Goal: Navigation & Orientation: Find specific page/section

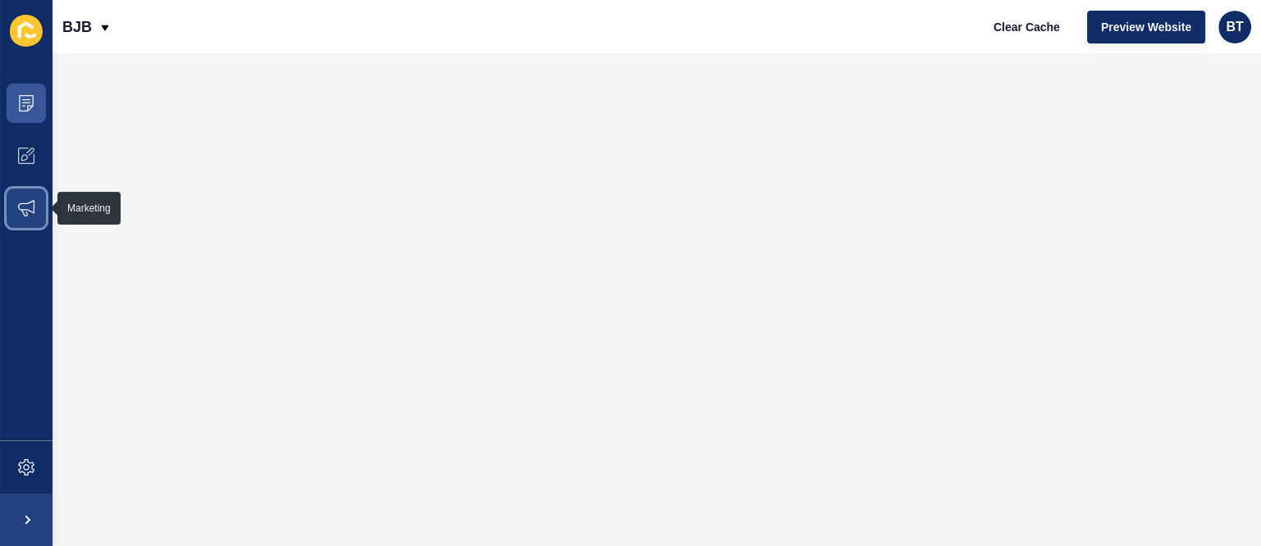
click at [21, 205] on icon at bounding box center [26, 208] width 16 height 16
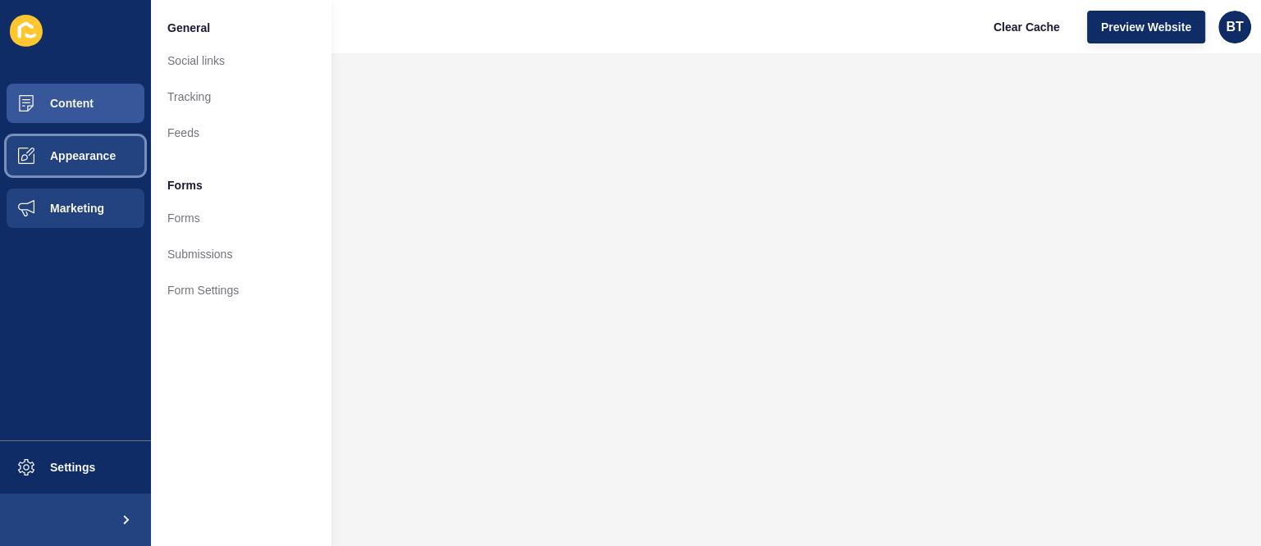
click at [23, 153] on span "Appearance" at bounding box center [57, 155] width 118 height 13
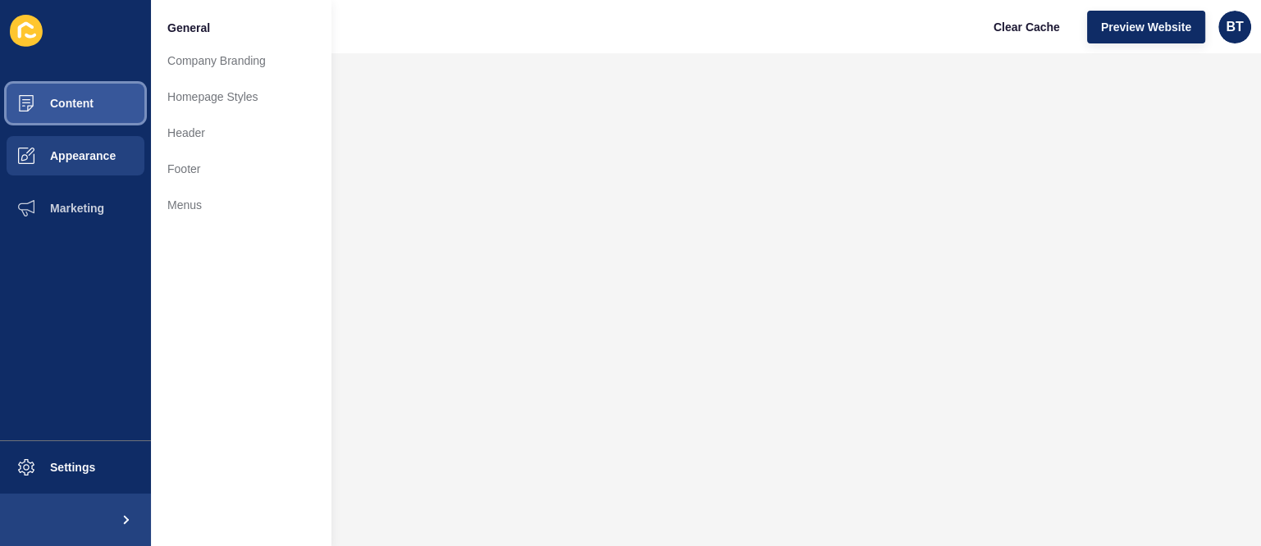
click at [96, 107] on button "Content" at bounding box center [75, 103] width 151 height 52
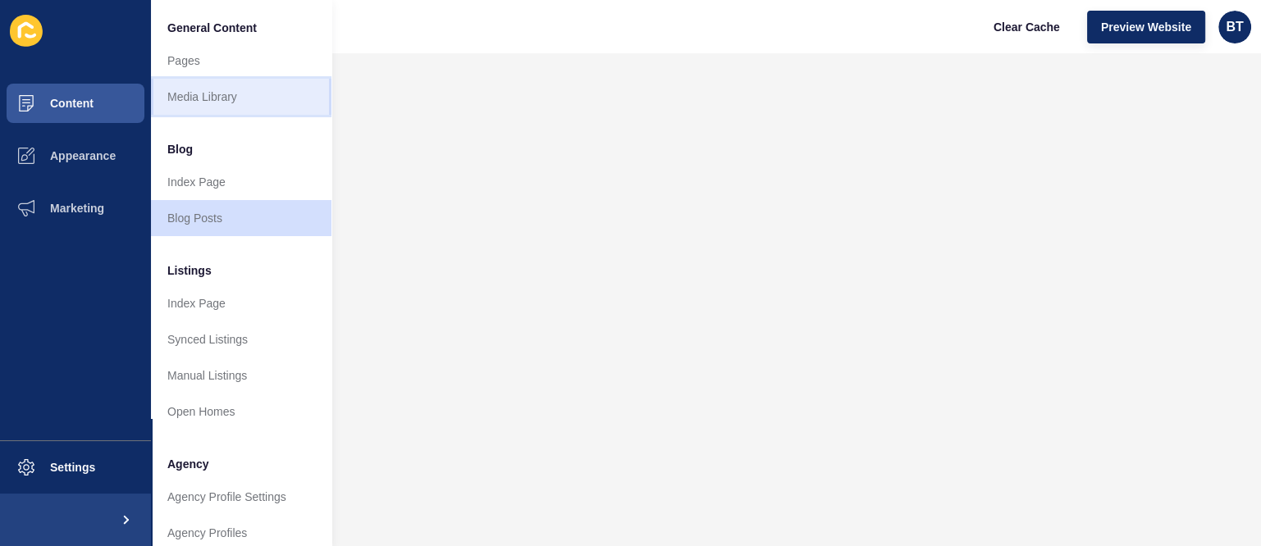
click at [259, 84] on link "Media Library" at bounding box center [241, 97] width 180 height 36
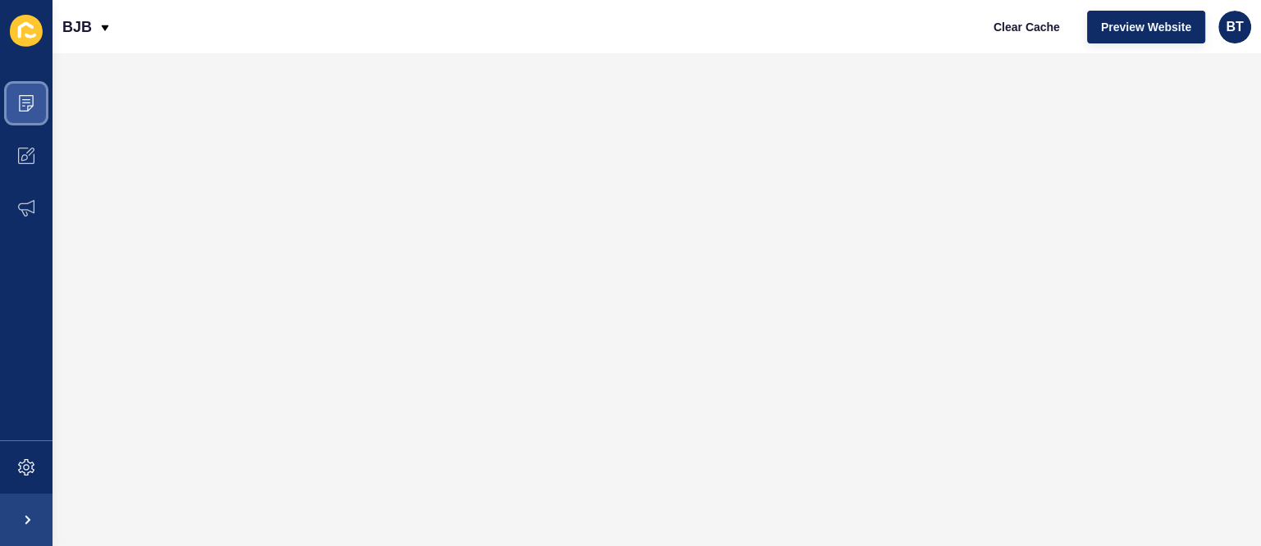
click at [2, 87] on span at bounding box center [26, 103] width 52 height 52
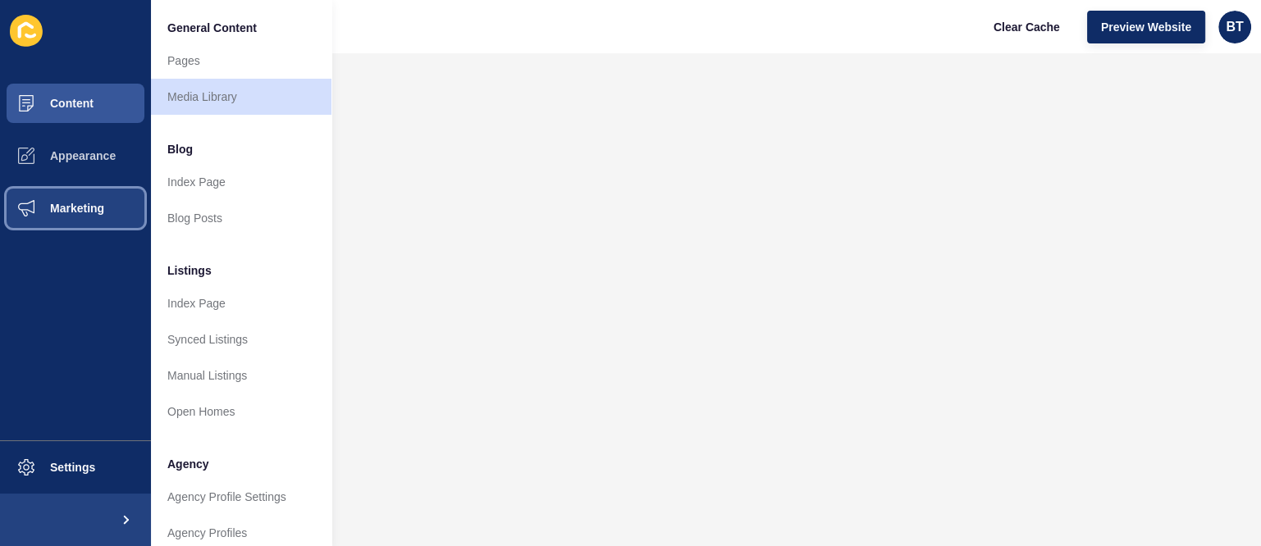
drag, startPoint x: 82, startPoint y: 203, endPoint x: 96, endPoint y: 203, distance: 14.0
click at [82, 203] on span "Marketing" at bounding box center [51, 208] width 107 height 13
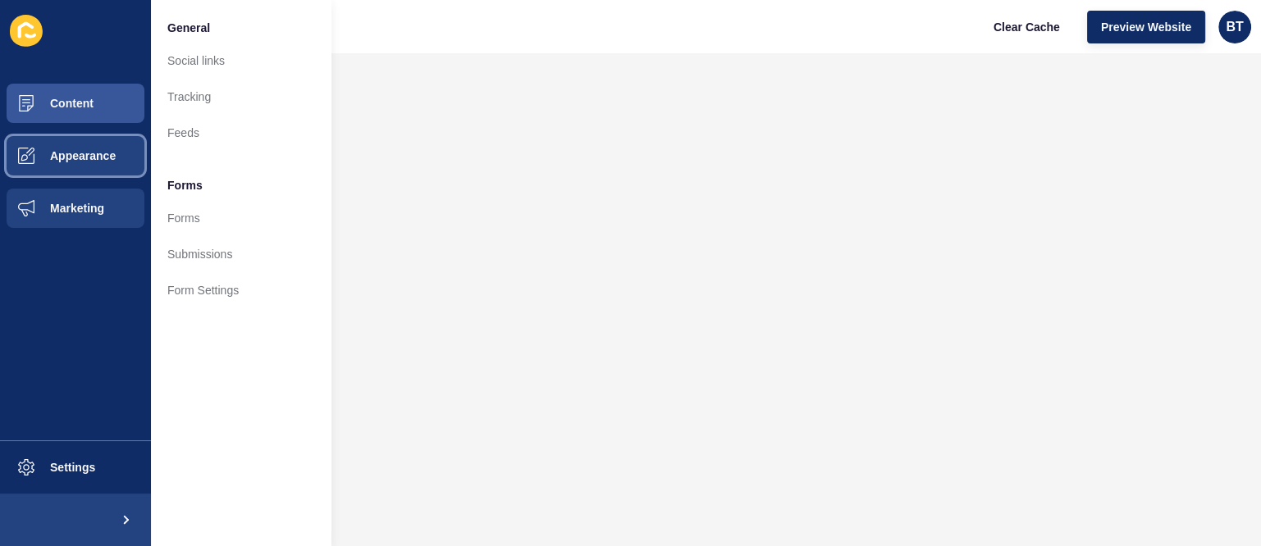
click at [89, 163] on button "Appearance" at bounding box center [75, 156] width 151 height 52
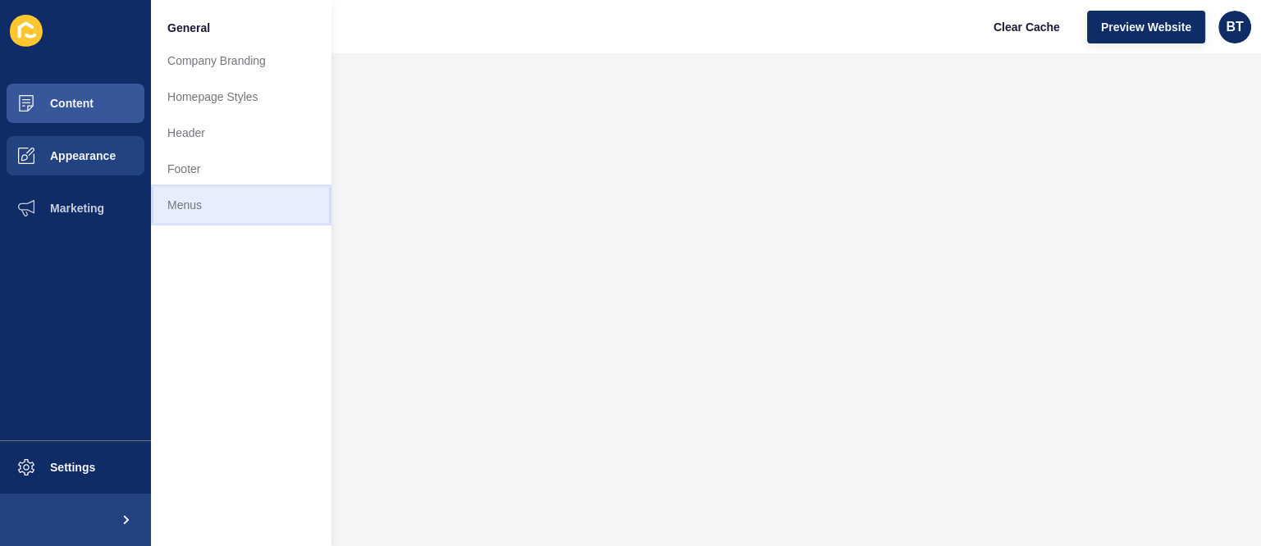
click at [234, 209] on link "Menus" at bounding box center [241, 205] width 180 height 36
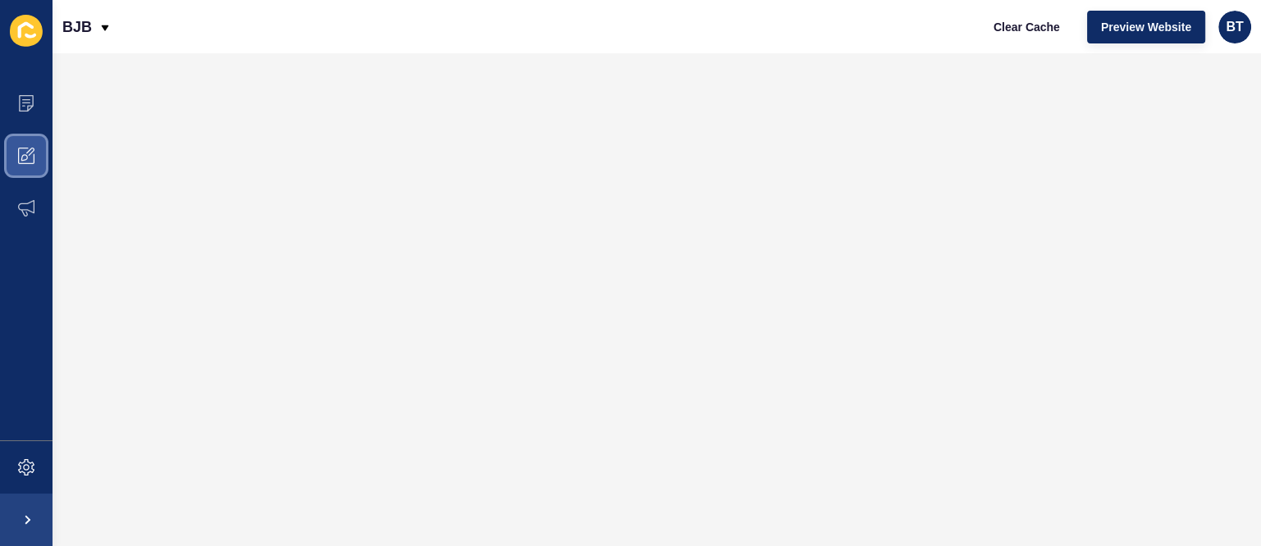
click at [7, 150] on span at bounding box center [26, 156] width 52 height 52
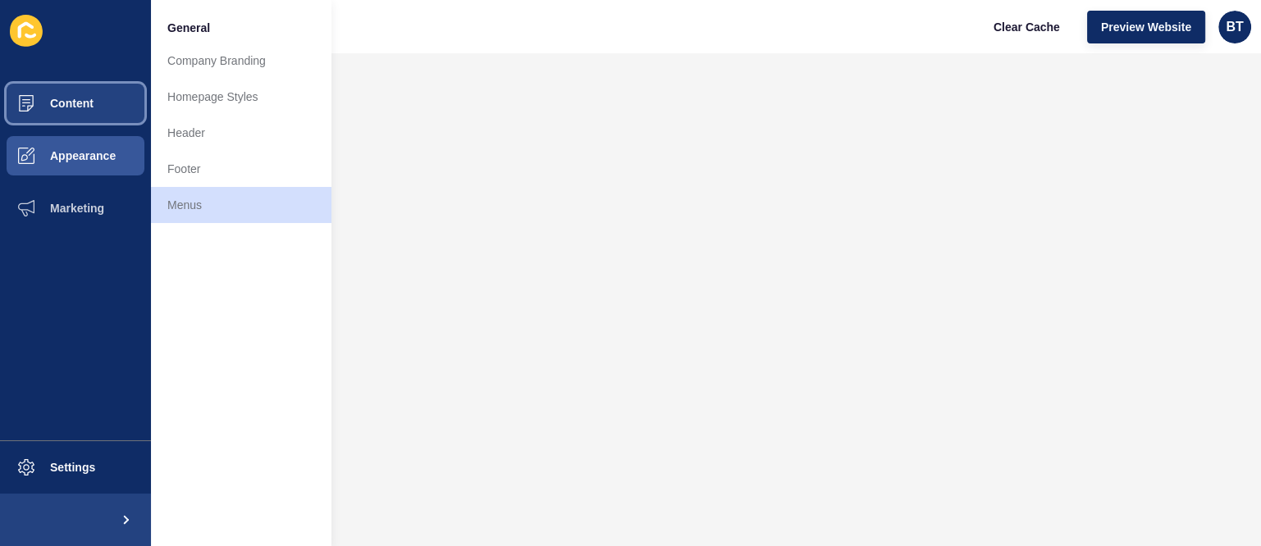
click at [46, 104] on span "Content" at bounding box center [46, 103] width 96 height 13
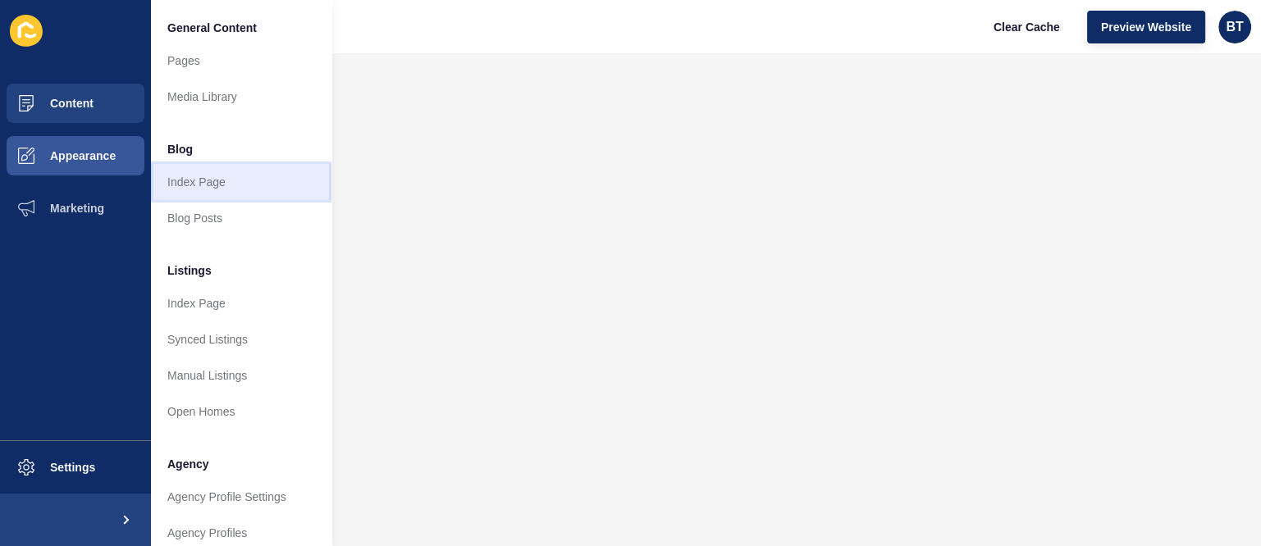
click at [207, 185] on link "Index Page" at bounding box center [241, 182] width 180 height 36
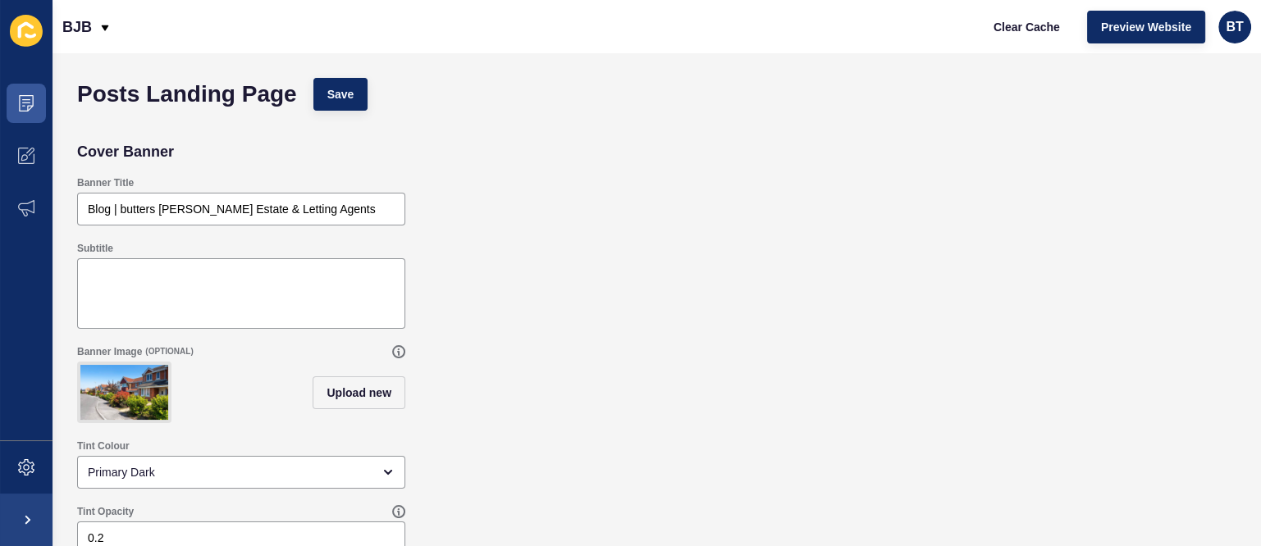
scroll to position [94, 0]
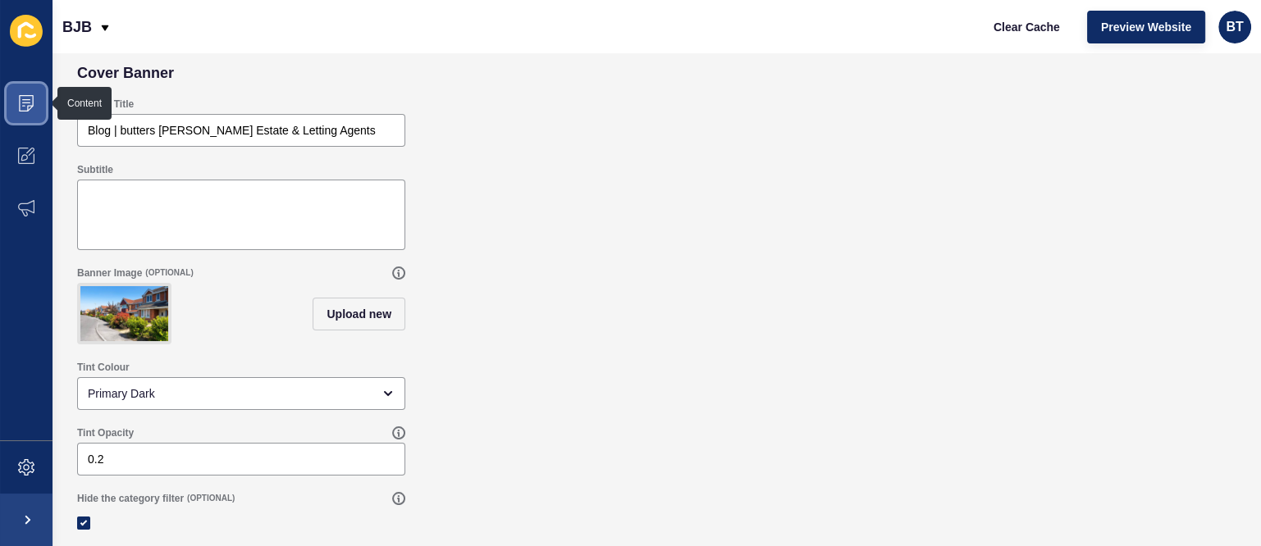
click at [35, 100] on span at bounding box center [26, 103] width 52 height 52
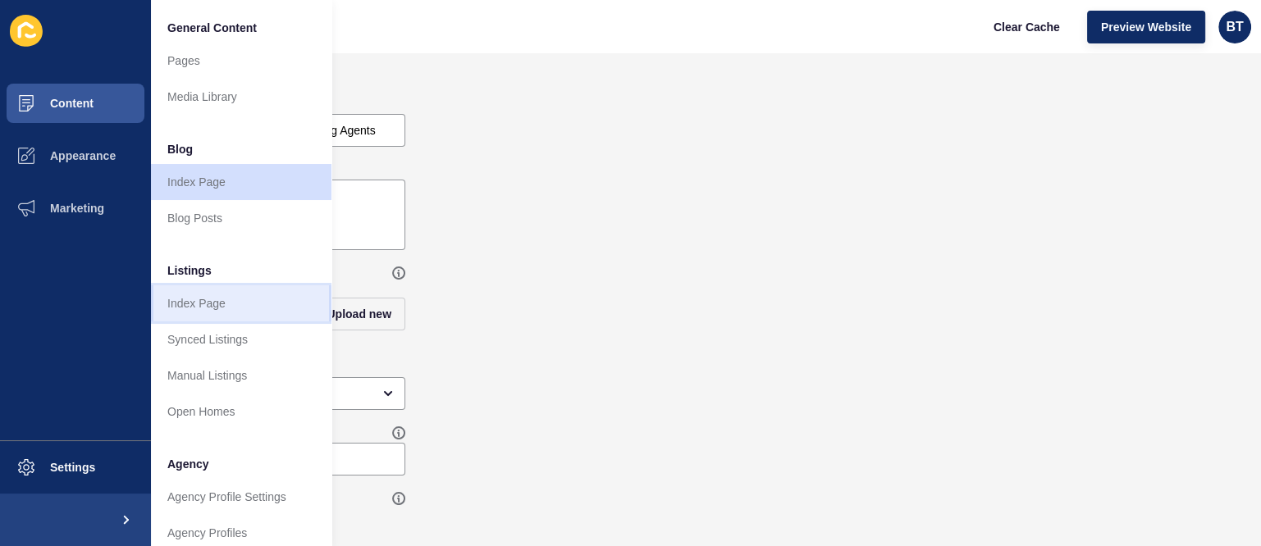
click at [222, 303] on link "Index Page" at bounding box center [241, 303] width 180 height 36
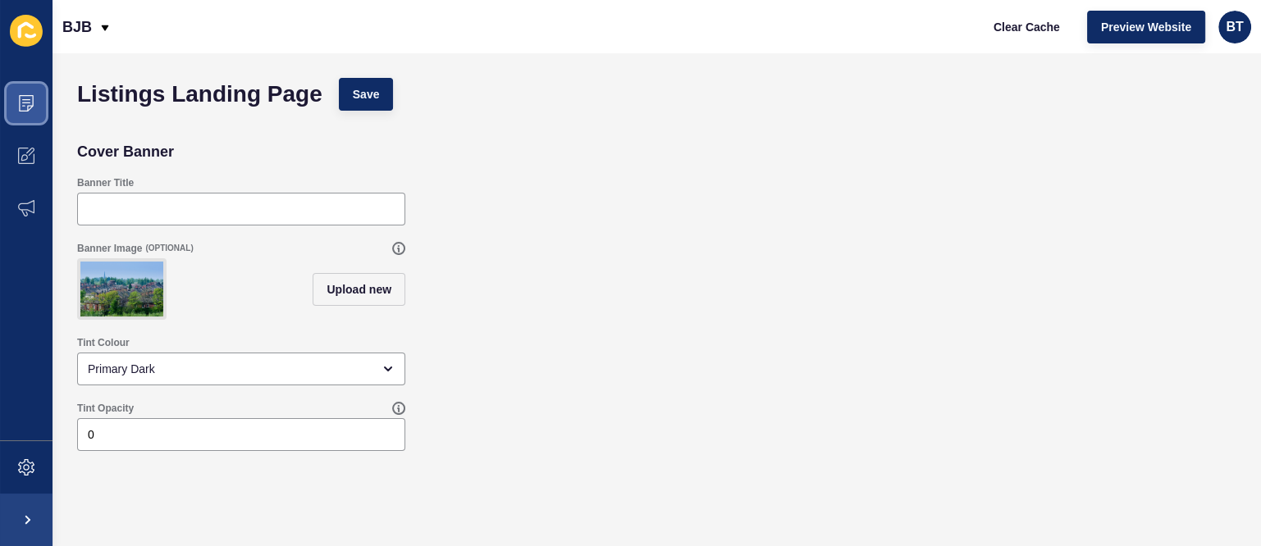
click at [19, 98] on icon at bounding box center [26, 103] width 16 height 16
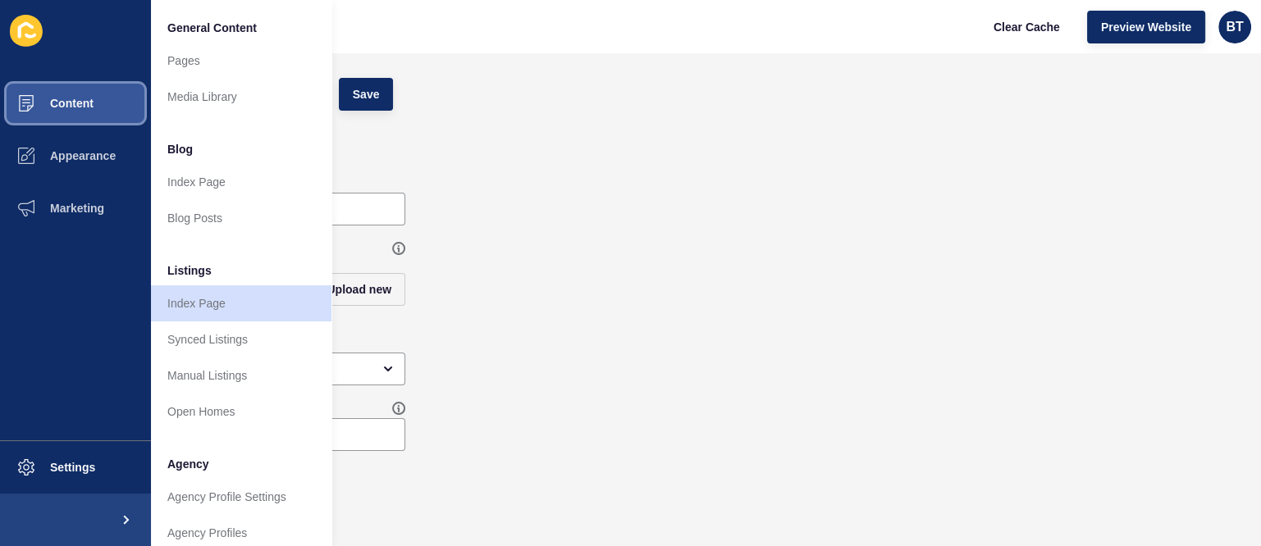
scroll to position [136, 0]
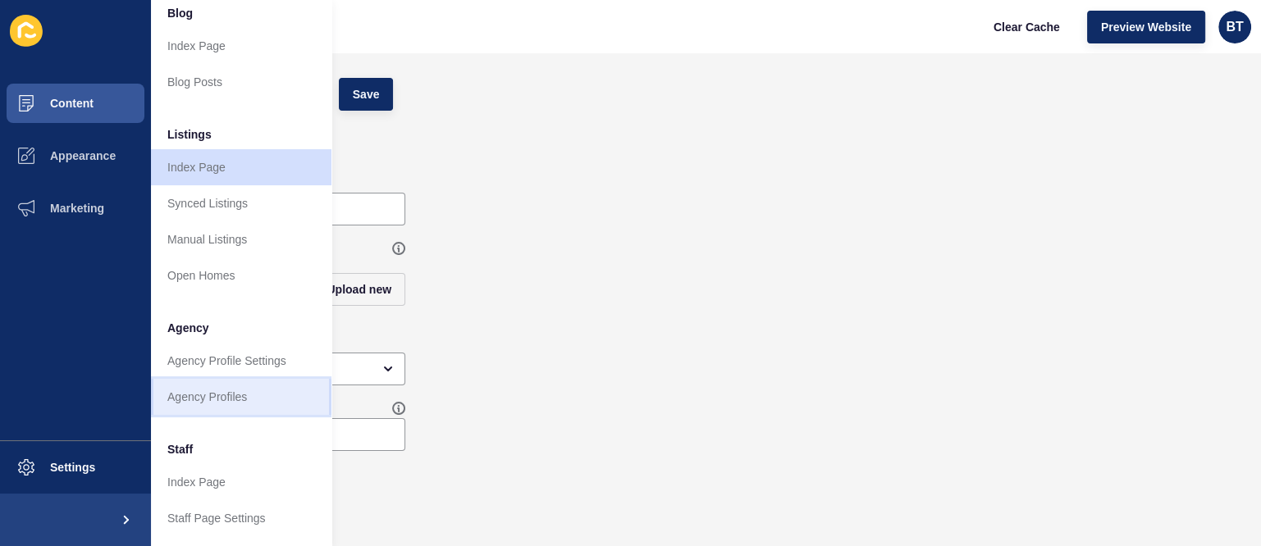
click at [230, 403] on link "Agency Profiles" at bounding box center [241, 397] width 180 height 36
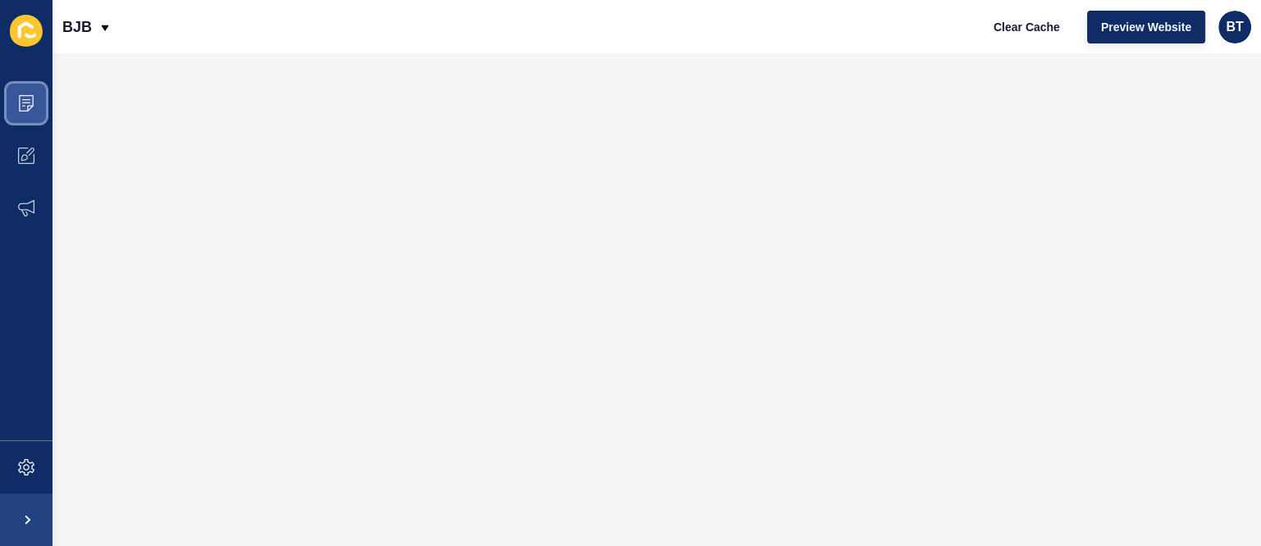
click at [30, 107] on icon at bounding box center [26, 103] width 16 height 16
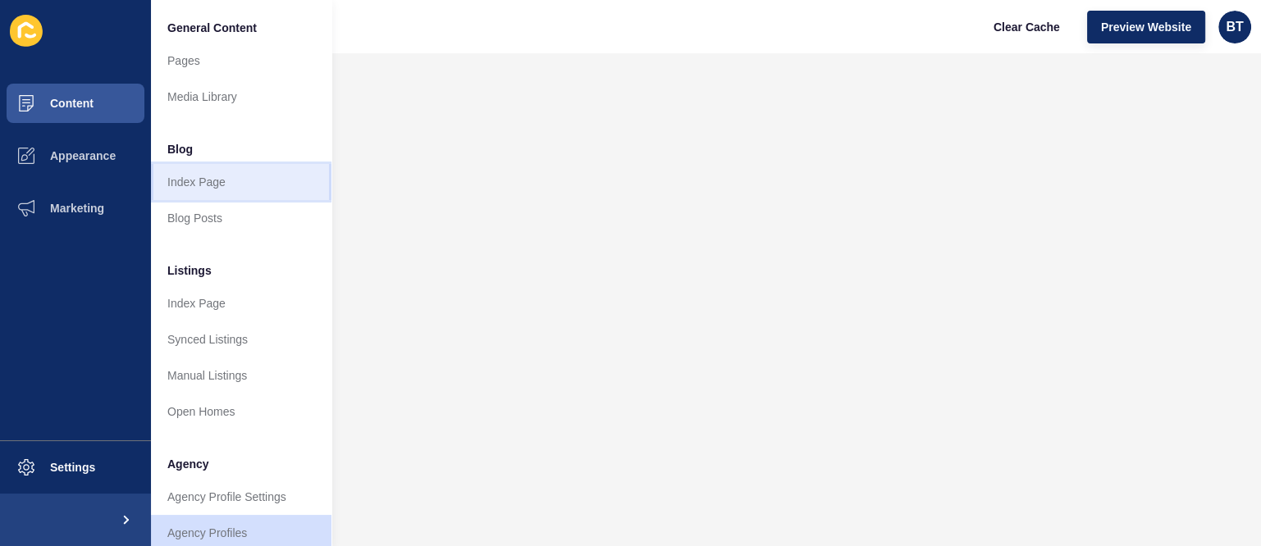
click at [254, 183] on link "Index Page" at bounding box center [241, 182] width 180 height 36
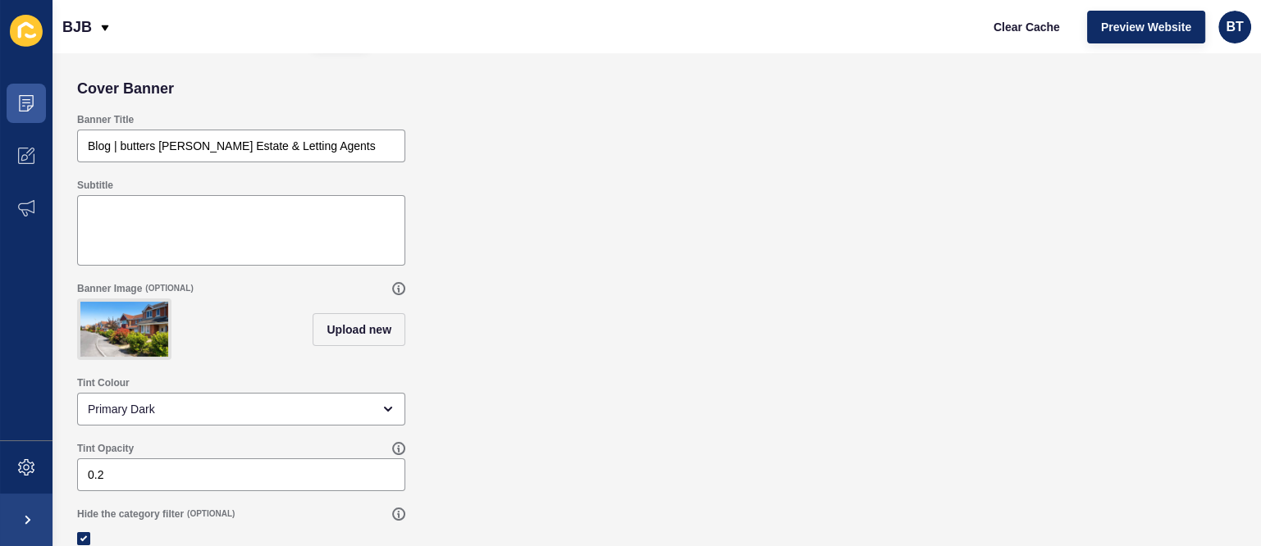
scroll to position [94, 0]
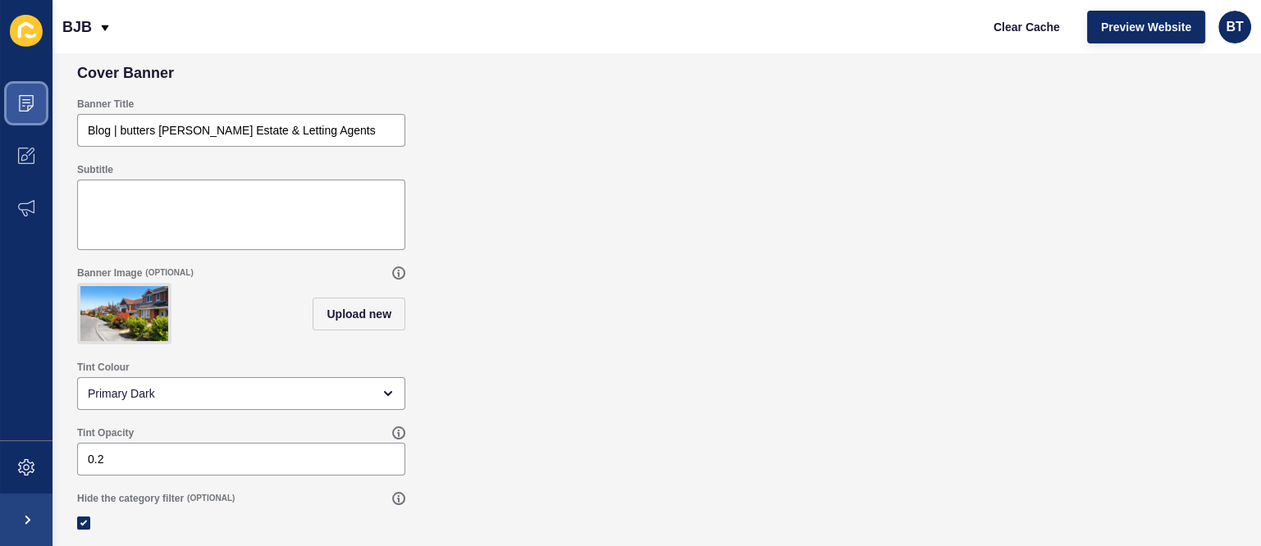
click at [23, 106] on icon at bounding box center [26, 103] width 16 height 16
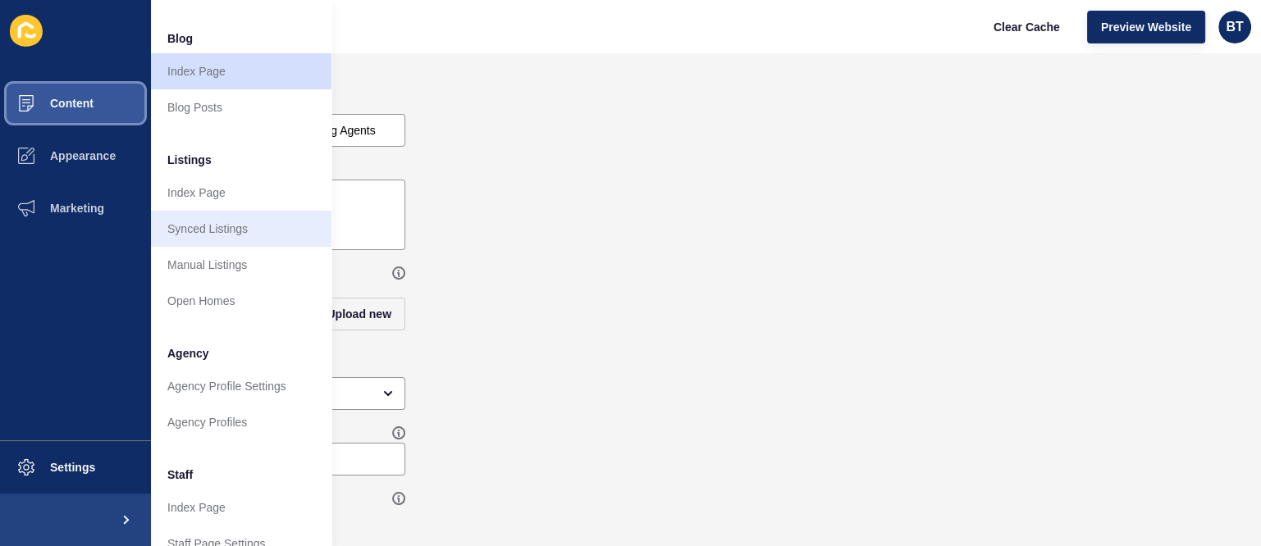
scroll to position [136, 0]
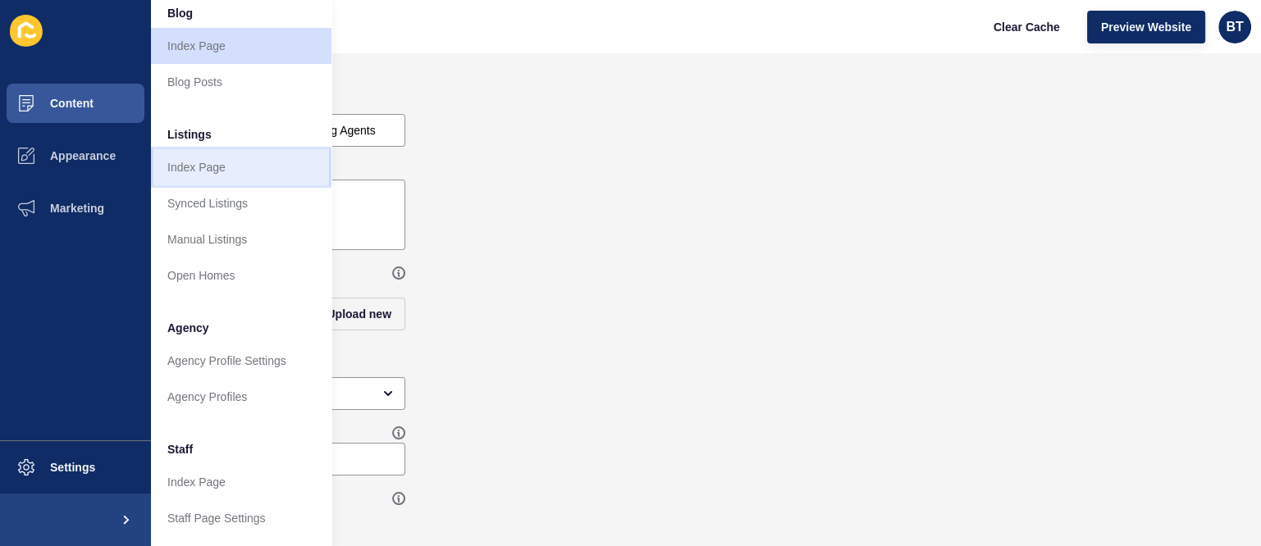
click at [235, 162] on link "Index Page" at bounding box center [241, 167] width 180 height 36
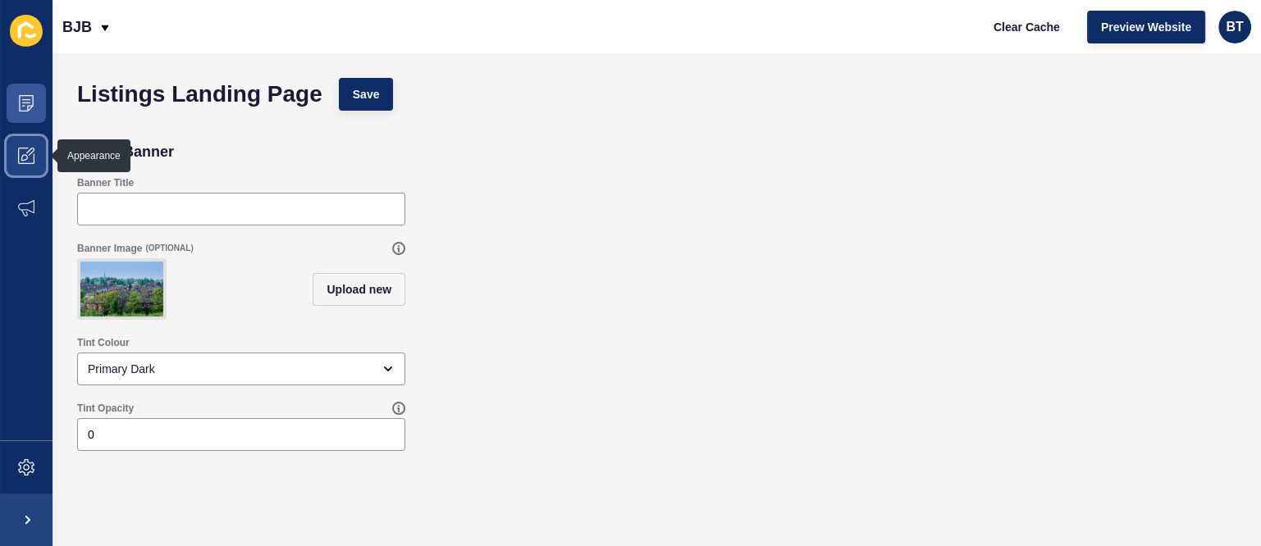
click at [21, 162] on icon at bounding box center [26, 156] width 16 height 16
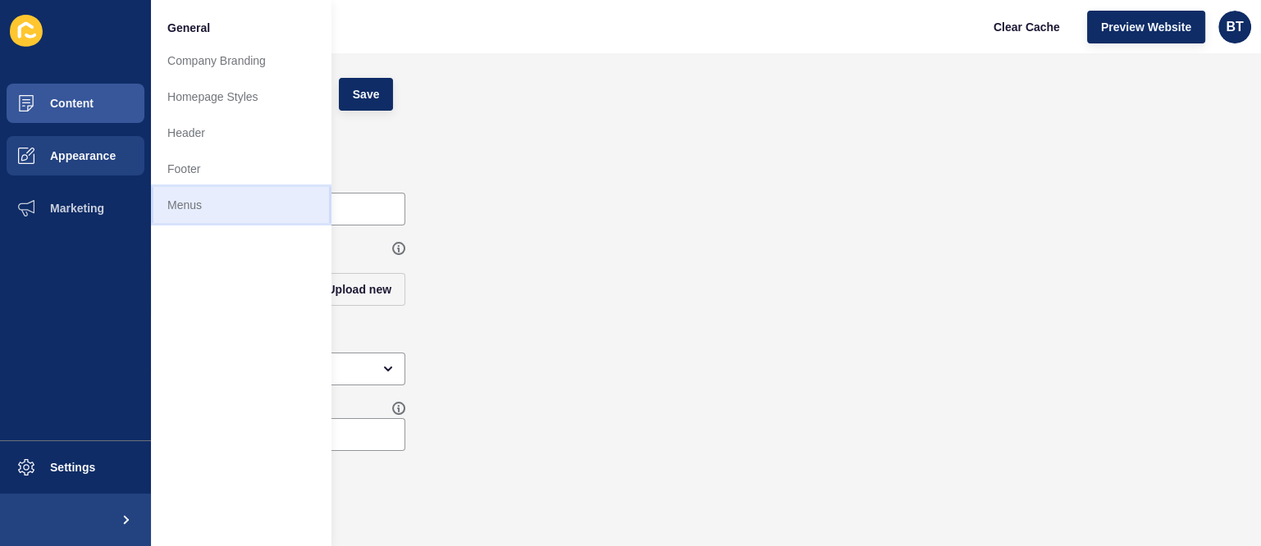
click at [233, 196] on link "Menus" at bounding box center [241, 205] width 180 height 36
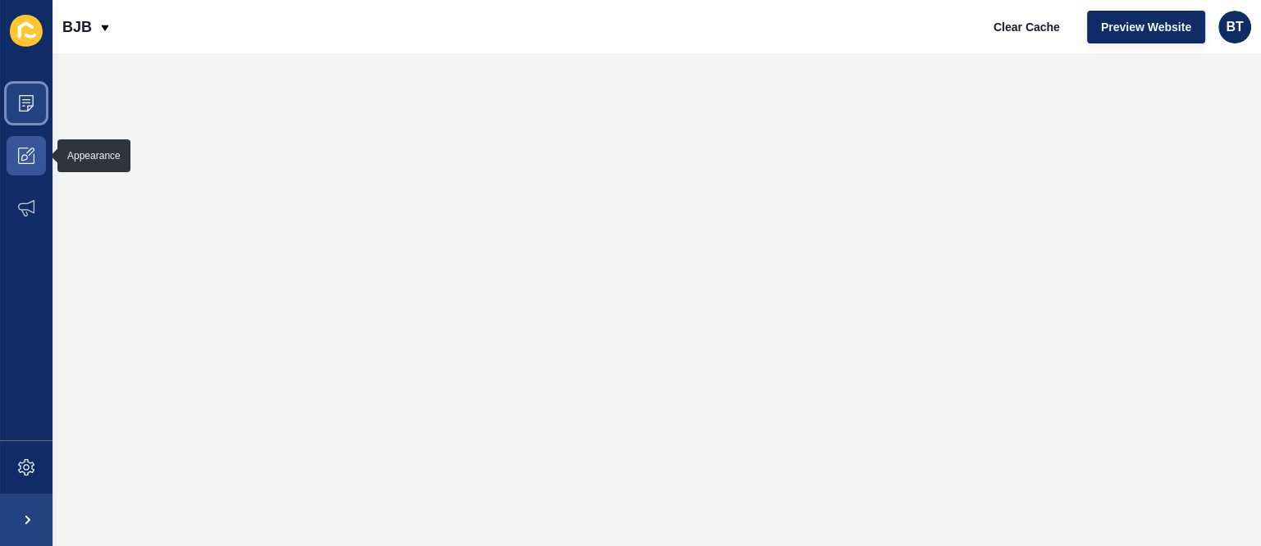
click at [25, 103] on icon at bounding box center [26, 103] width 8 height 1
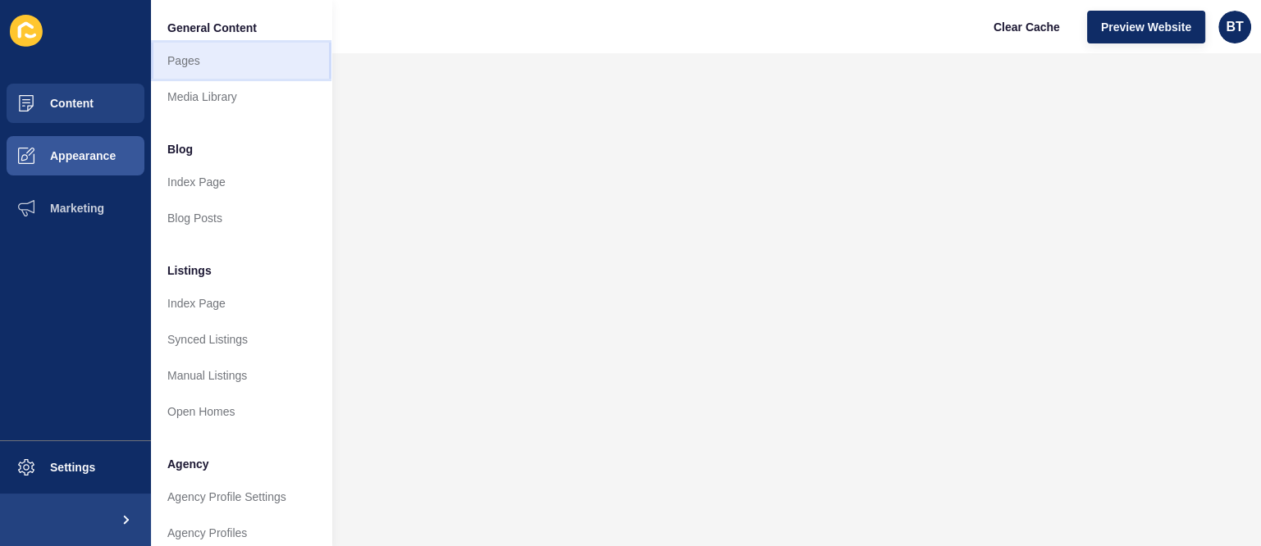
click at [251, 72] on link "Pages" at bounding box center [241, 61] width 180 height 36
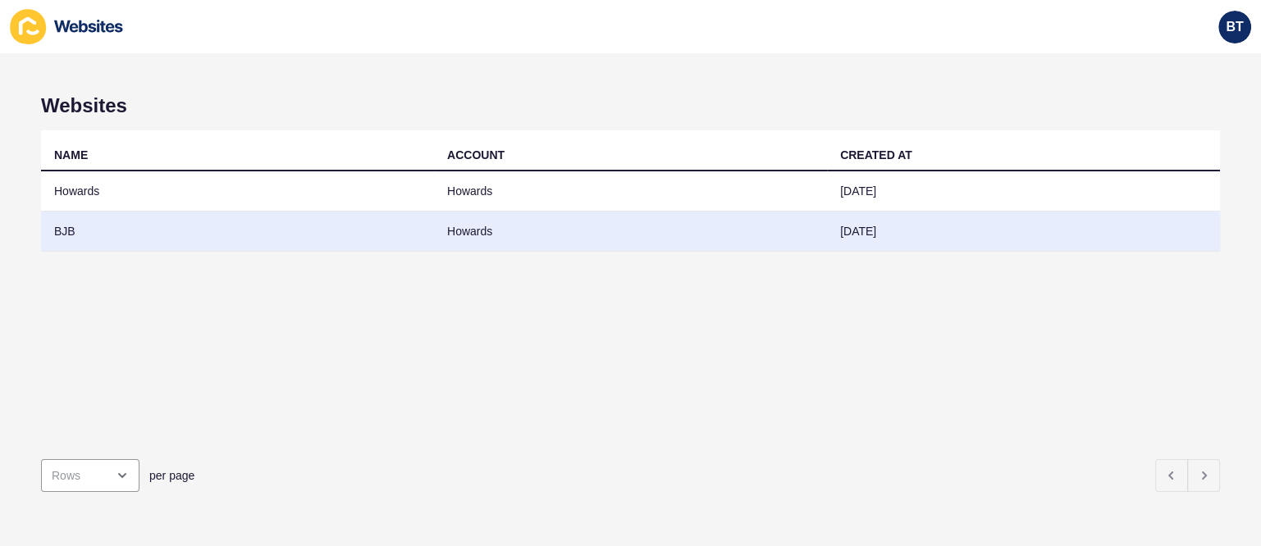
click at [136, 234] on td "BJB" at bounding box center [237, 232] width 393 height 40
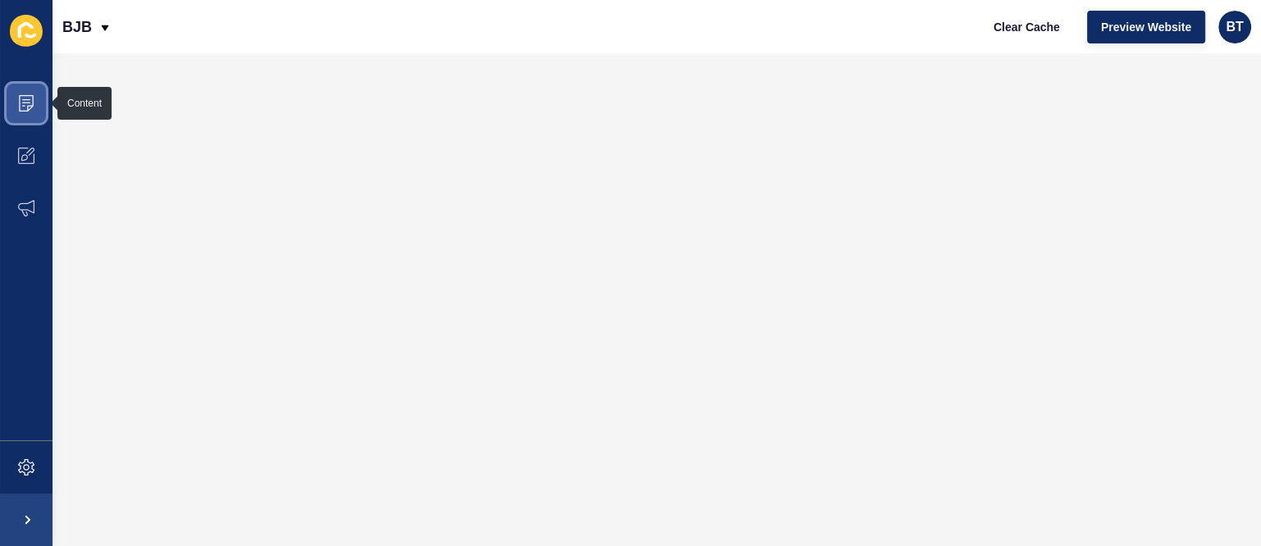
click at [16, 107] on span at bounding box center [26, 103] width 52 height 52
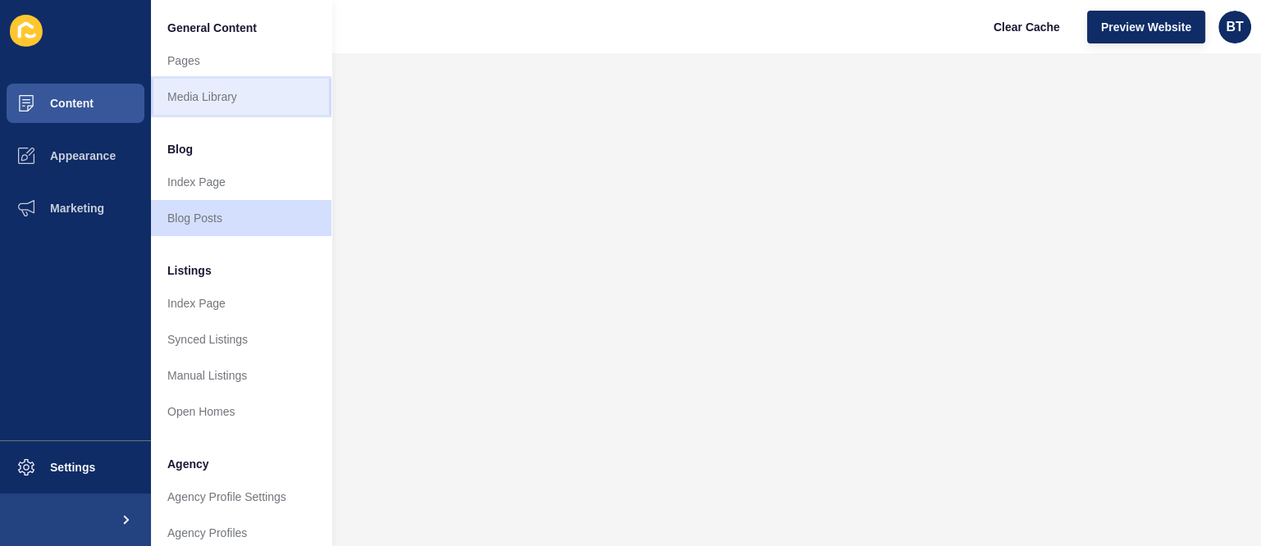
click at [267, 84] on link "Media Library" at bounding box center [241, 97] width 180 height 36
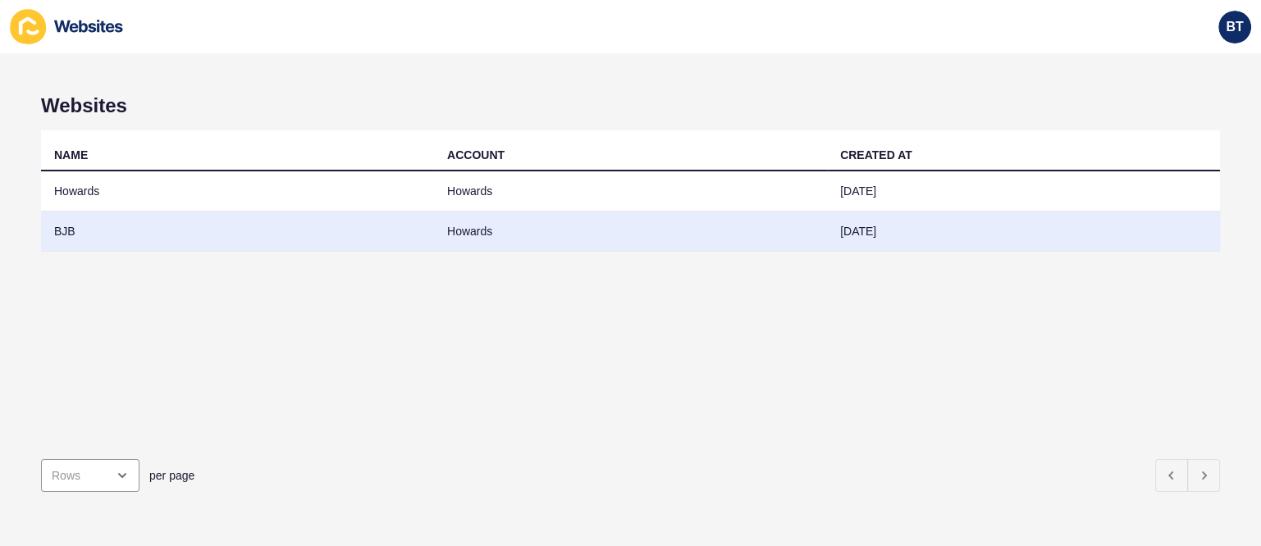
click at [135, 217] on td "BJB" at bounding box center [237, 232] width 393 height 40
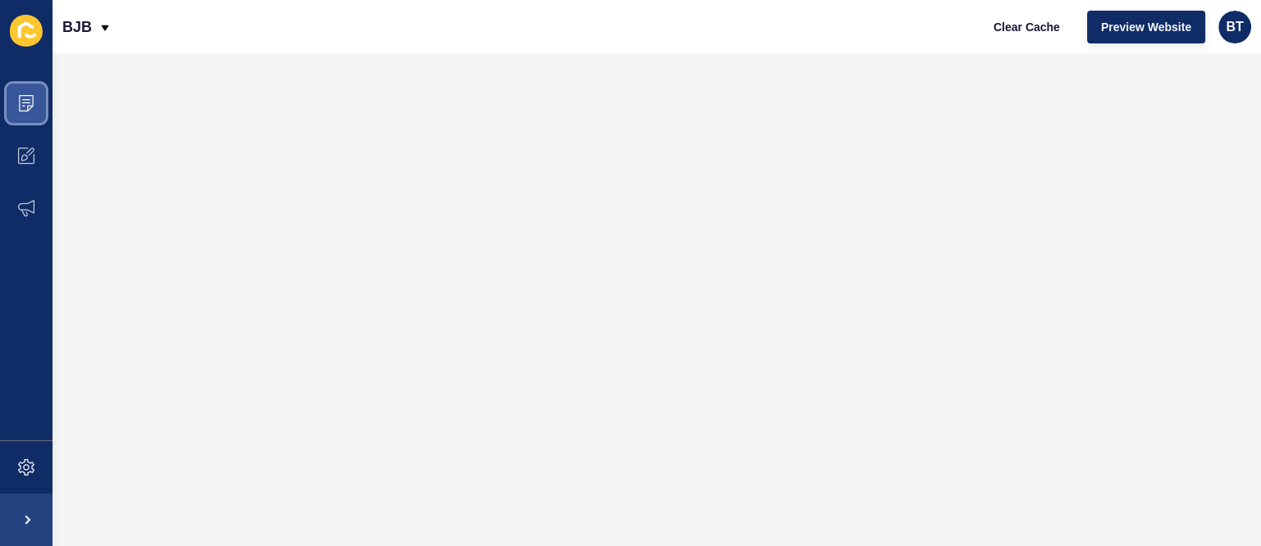
click at [9, 102] on span at bounding box center [26, 103] width 52 height 52
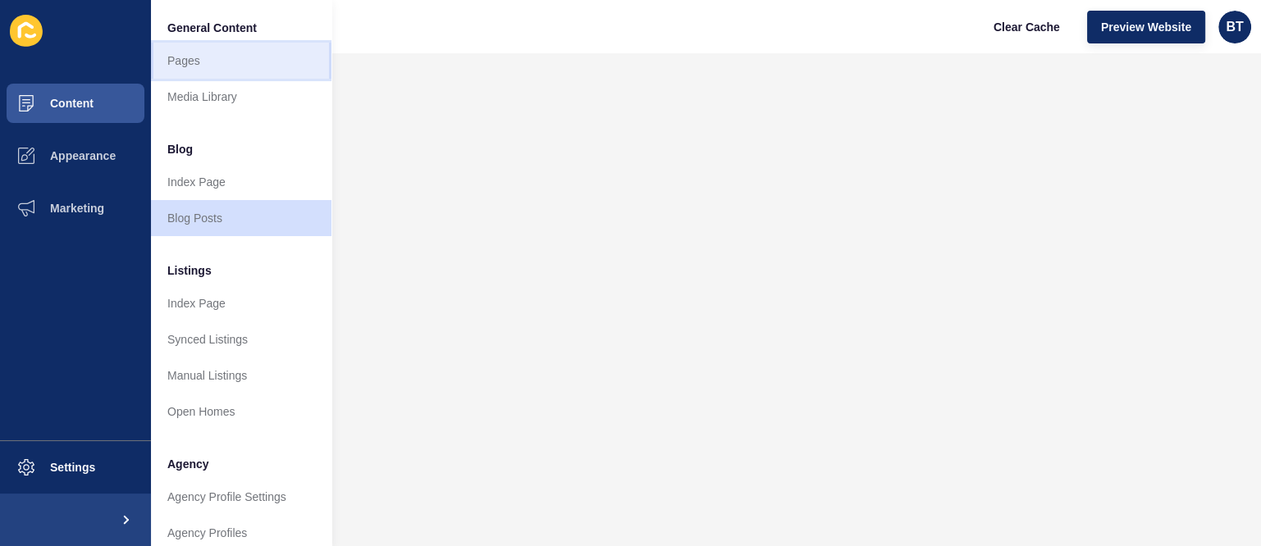
click at [225, 67] on link "Pages" at bounding box center [241, 61] width 180 height 36
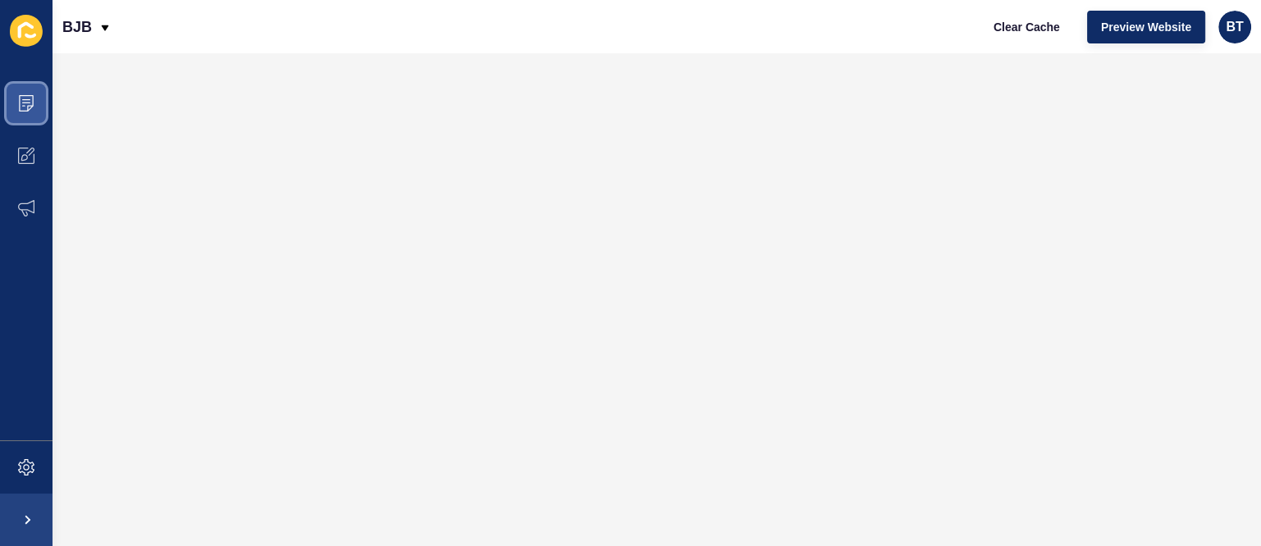
click at [9, 97] on span at bounding box center [26, 103] width 52 height 52
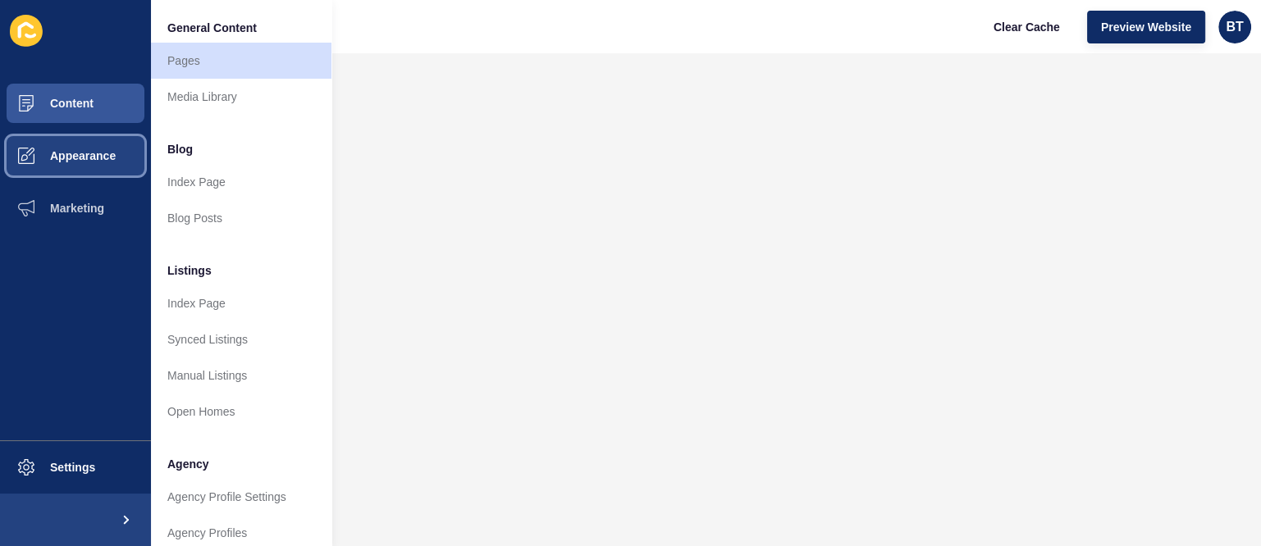
click at [119, 150] on button "Appearance" at bounding box center [75, 156] width 151 height 52
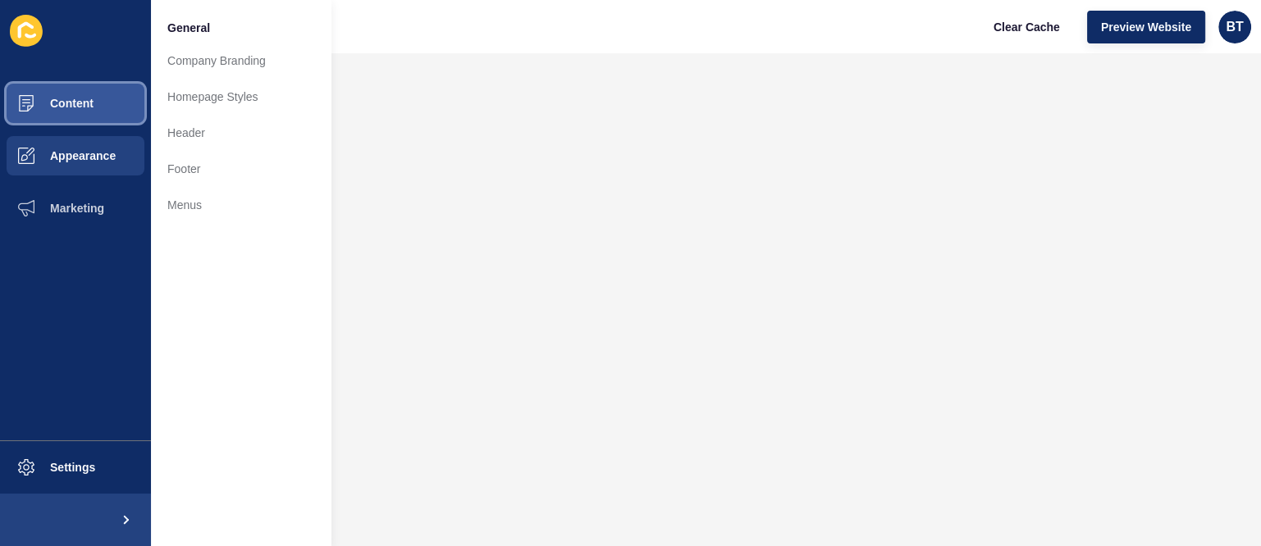
click at [94, 98] on button "Content" at bounding box center [75, 103] width 151 height 52
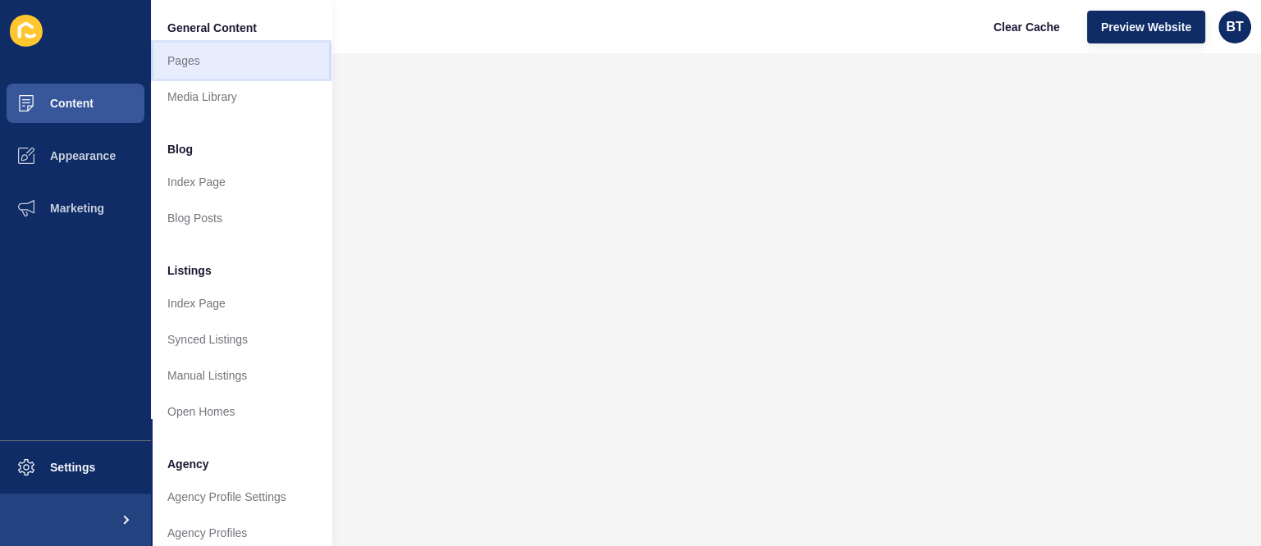
click at [209, 66] on link "Pages" at bounding box center [241, 61] width 180 height 36
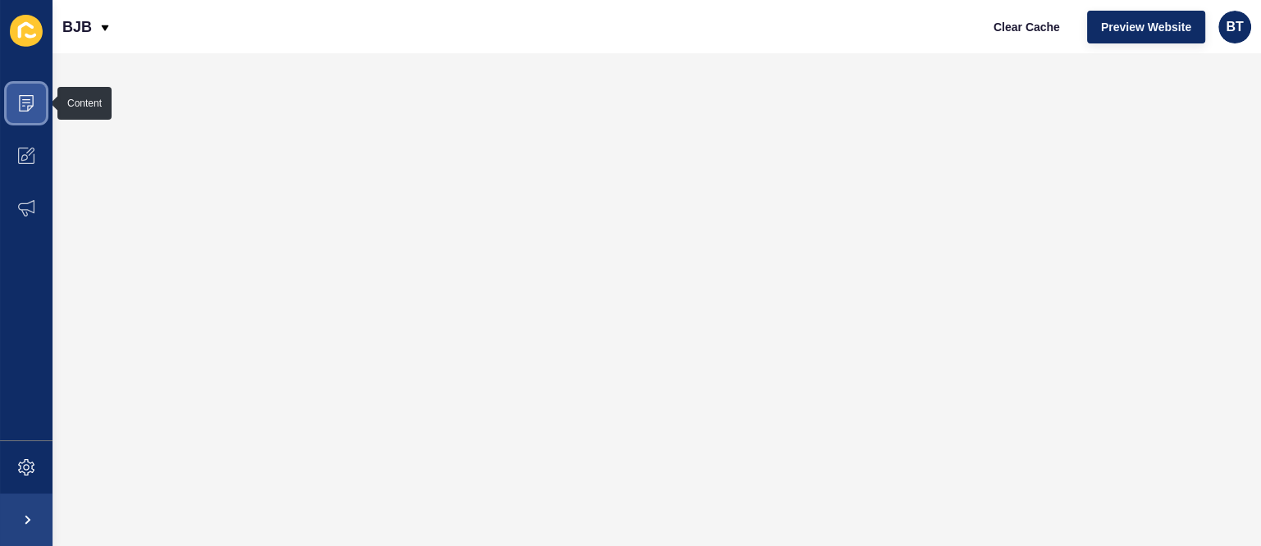
click at [16, 99] on span at bounding box center [26, 103] width 52 height 52
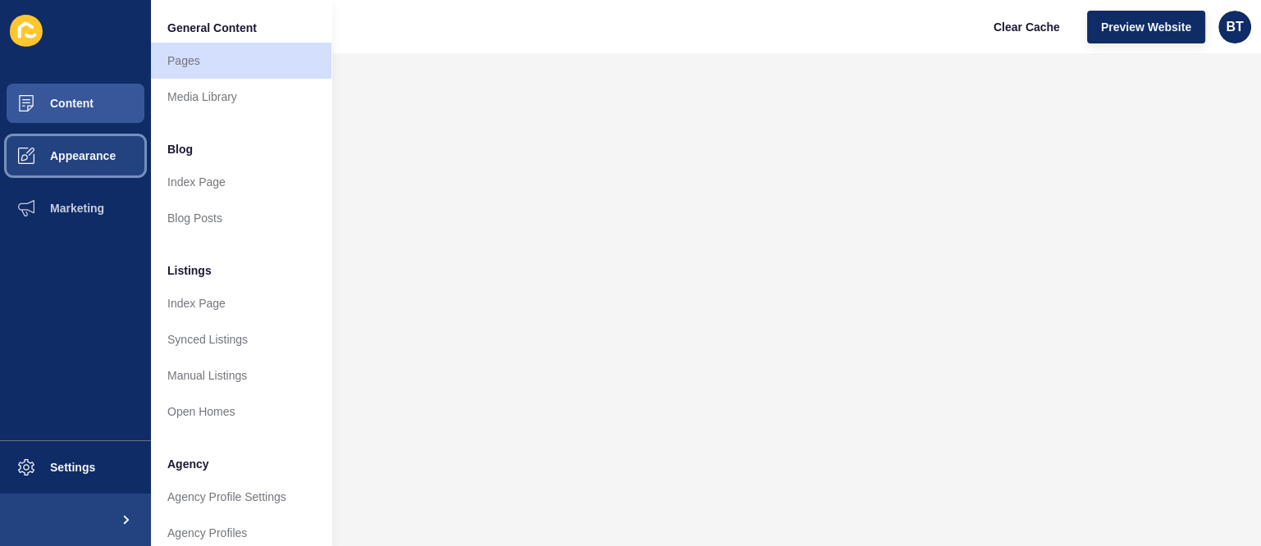
click at [66, 159] on span "Appearance" at bounding box center [57, 155] width 118 height 13
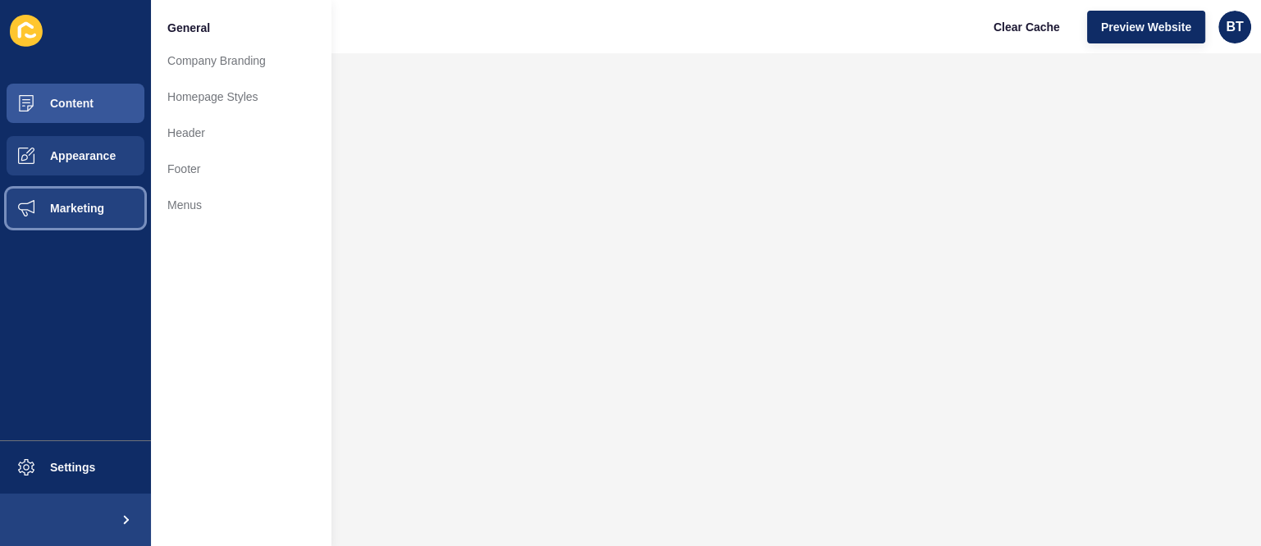
click at [102, 221] on button "Marketing" at bounding box center [75, 208] width 151 height 52
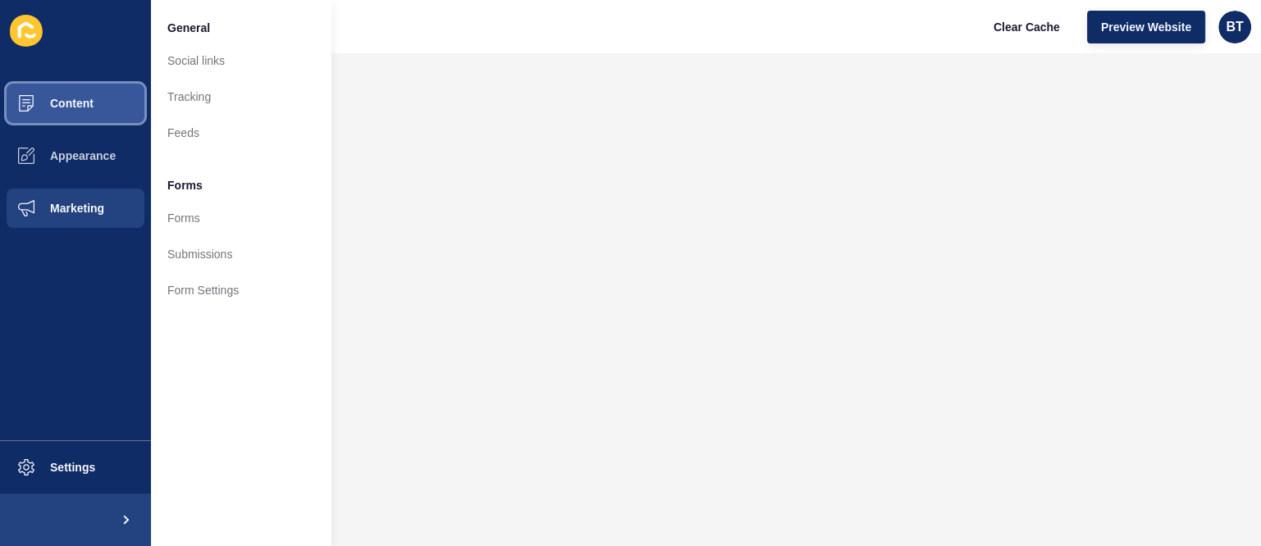
click at [85, 107] on span "Content" at bounding box center [46, 103] width 96 height 13
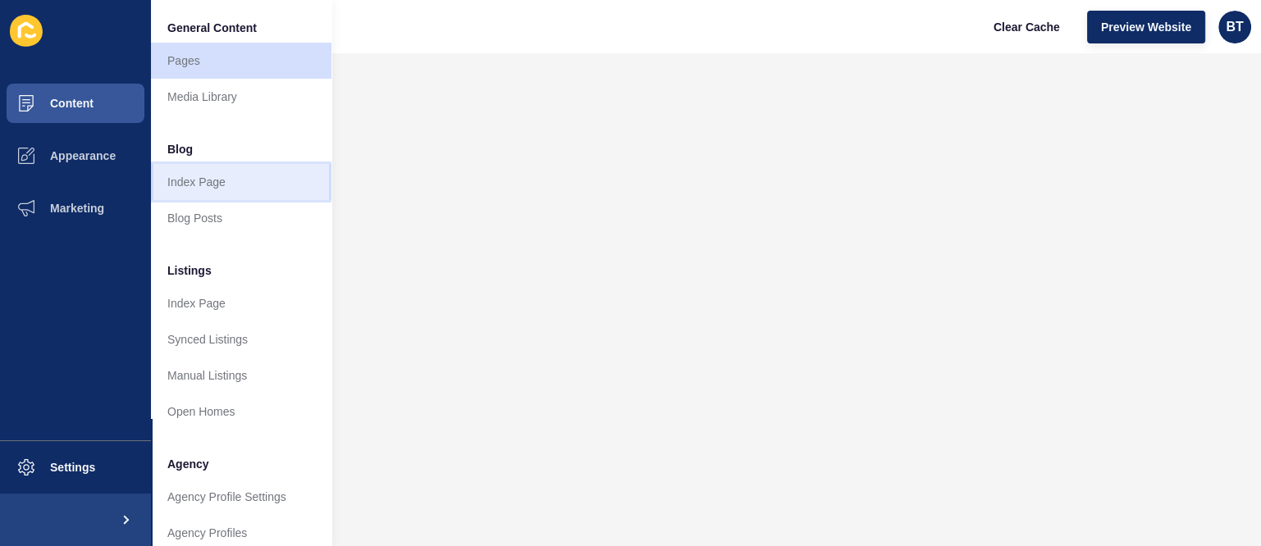
click at [245, 180] on link "Index Page" at bounding box center [241, 182] width 180 height 36
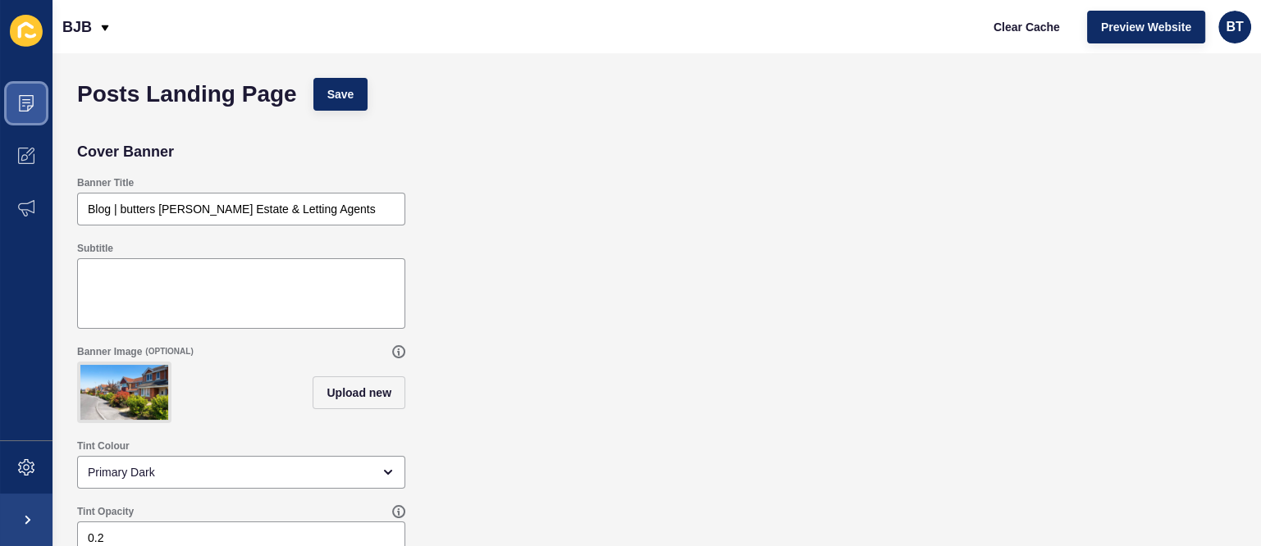
click at [13, 88] on span at bounding box center [26, 103] width 52 height 52
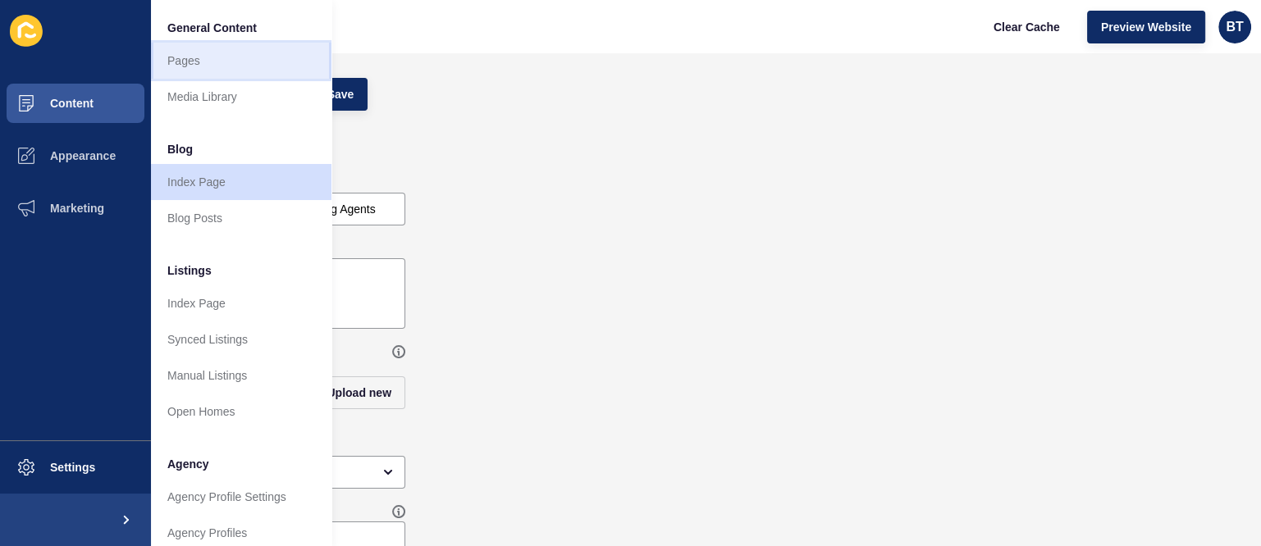
click at [222, 60] on link "Pages" at bounding box center [241, 61] width 180 height 36
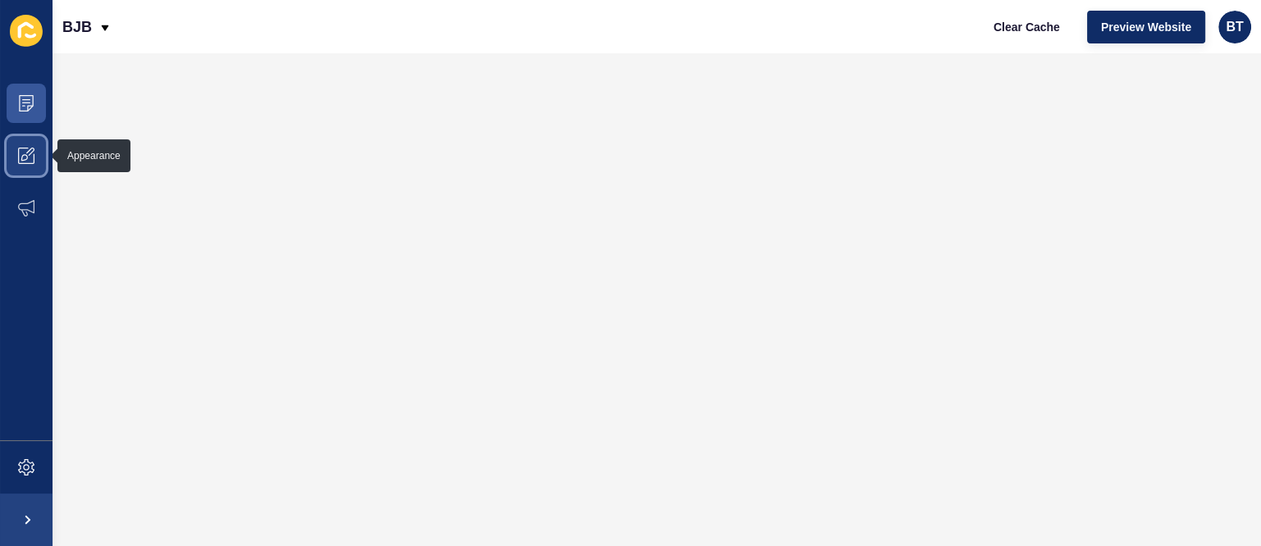
click at [36, 151] on span at bounding box center [26, 156] width 52 height 52
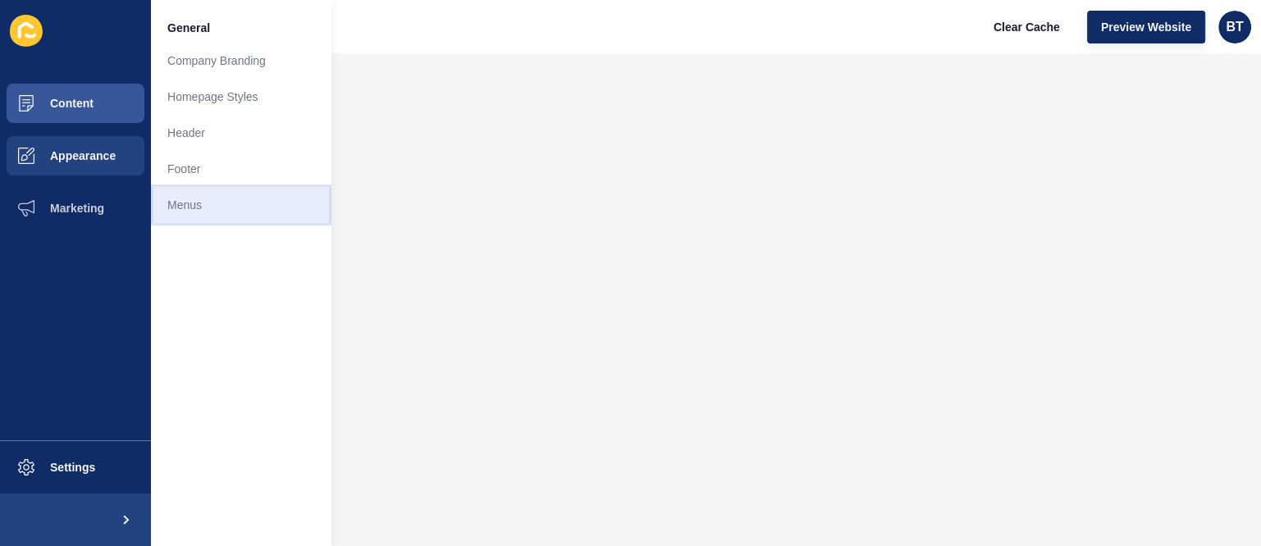
click at [255, 207] on link "Menus" at bounding box center [241, 205] width 180 height 36
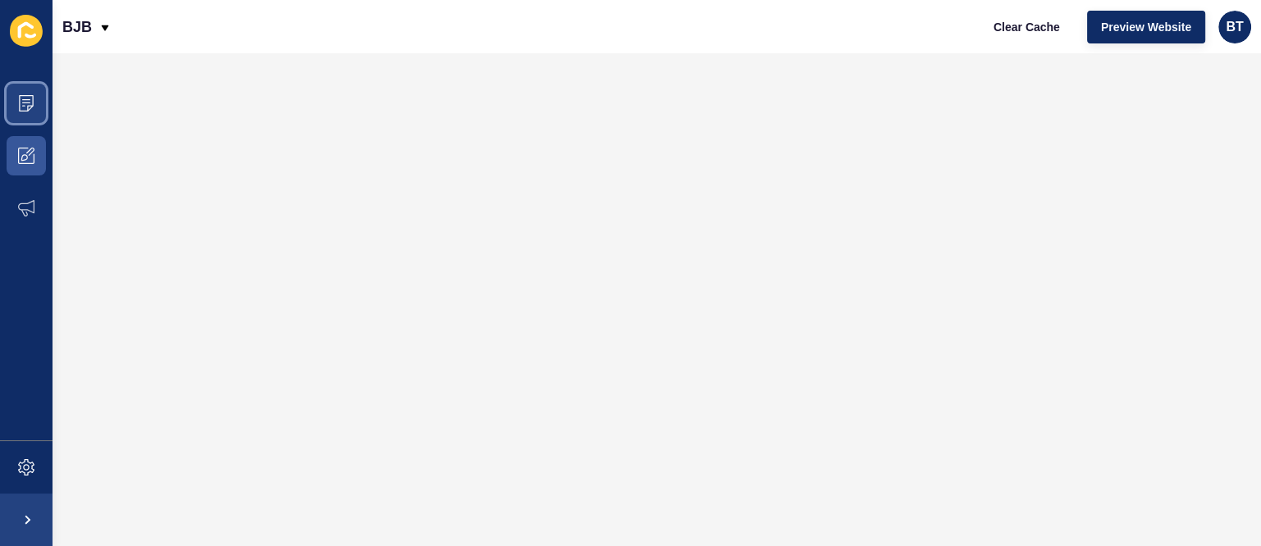
click at [11, 100] on span at bounding box center [26, 103] width 52 height 52
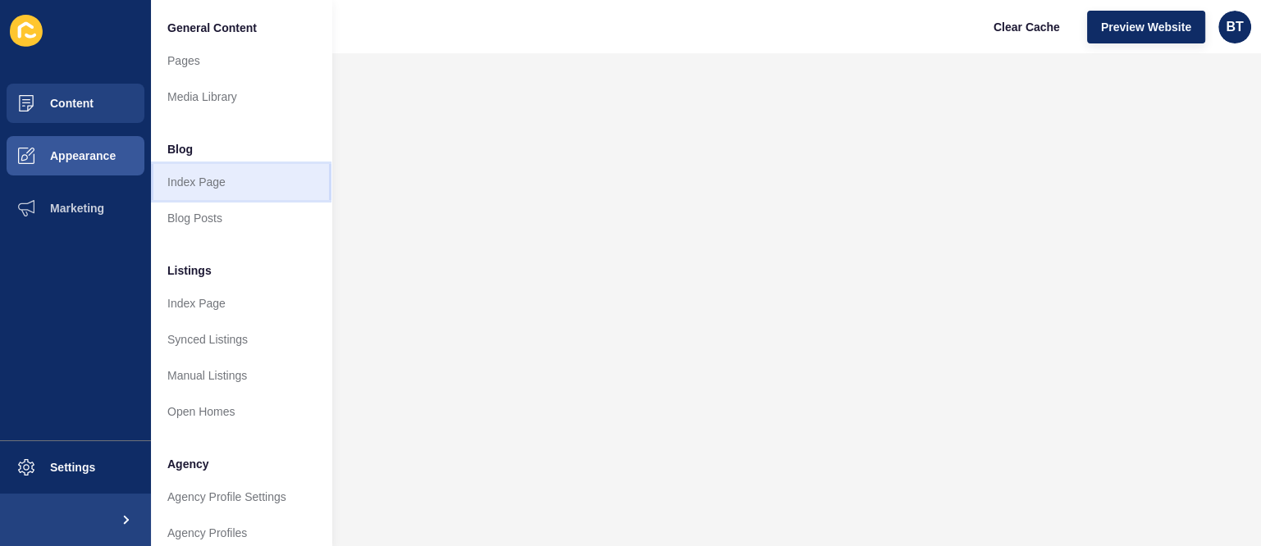
click at [240, 185] on link "Index Page" at bounding box center [241, 182] width 180 height 36
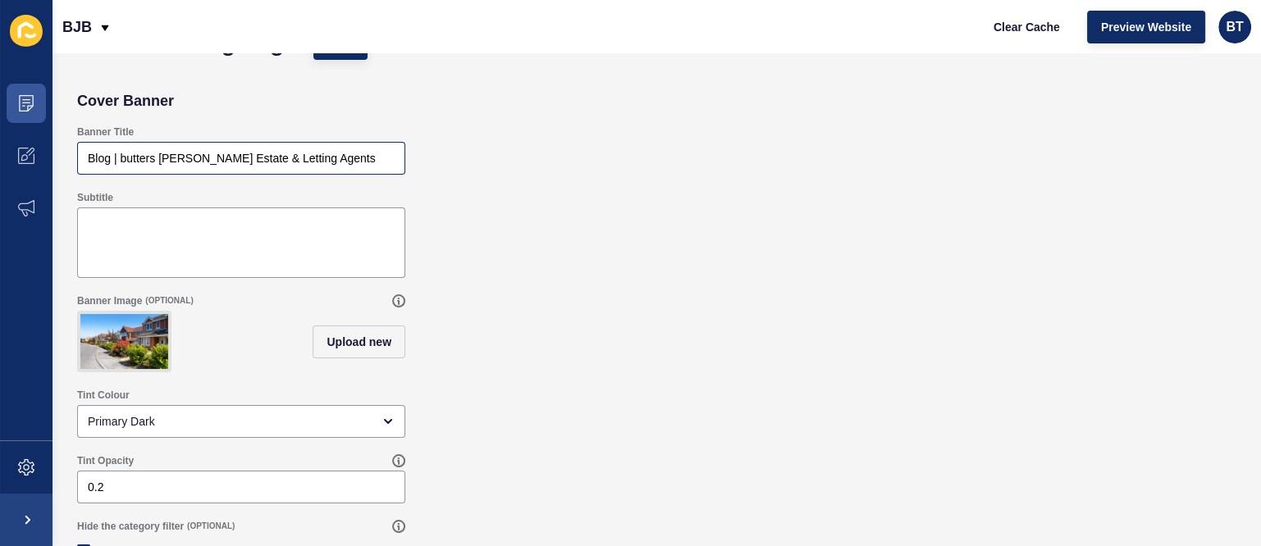
scroll to position [94, 0]
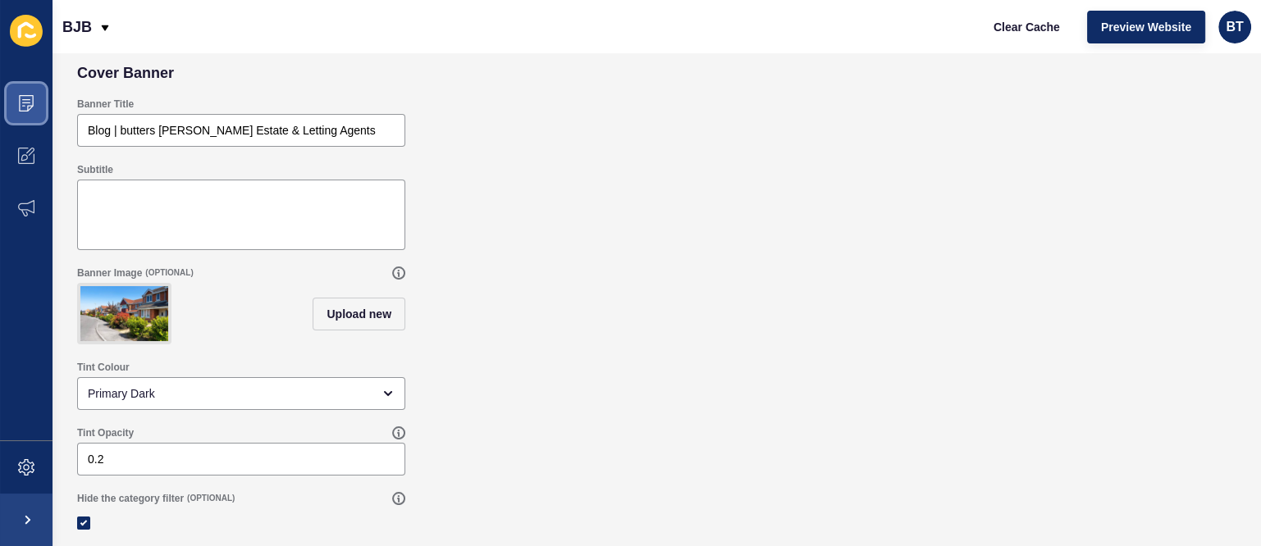
drag, startPoint x: 6, startPoint y: 91, endPoint x: 28, endPoint y: 101, distance: 24.2
click at [7, 91] on span at bounding box center [26, 103] width 52 height 52
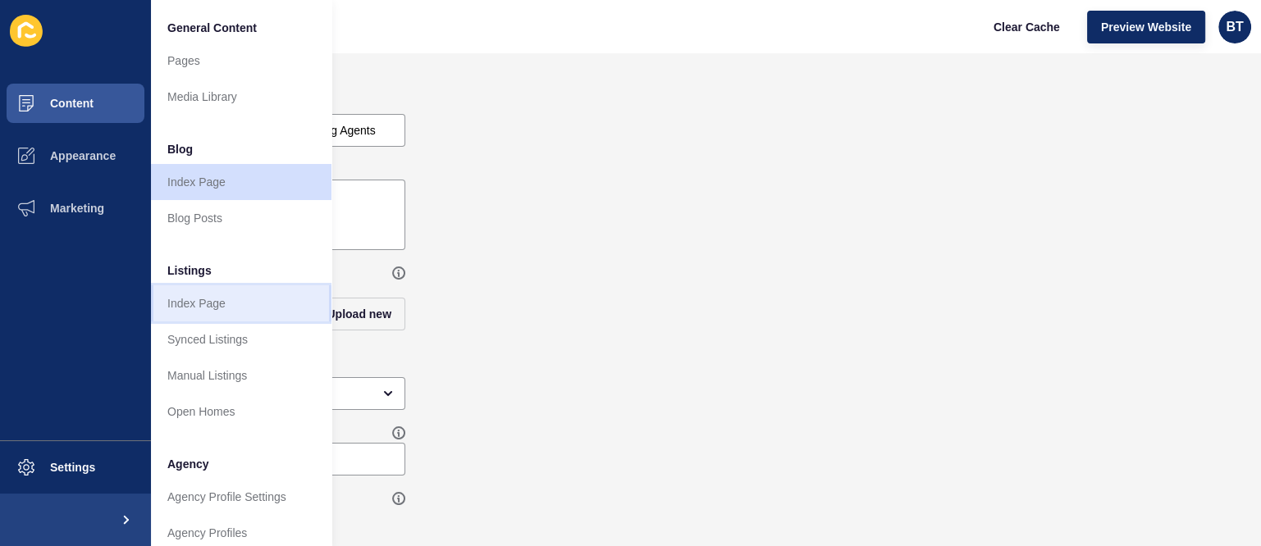
click at [236, 303] on link "Index Page" at bounding box center [241, 303] width 180 height 36
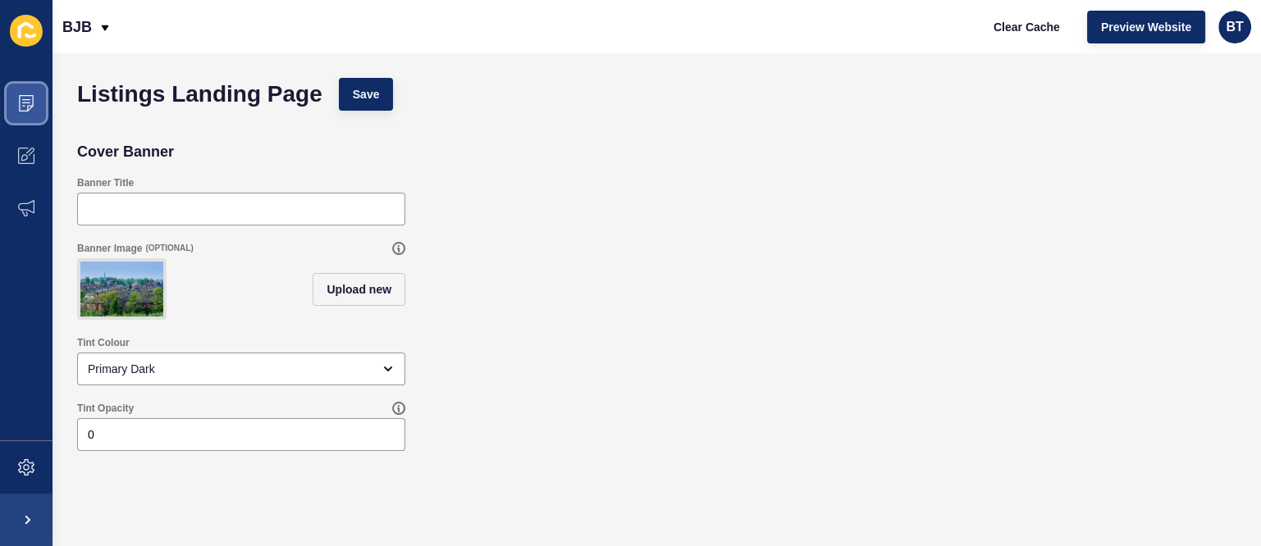
click at [39, 121] on span at bounding box center [26, 103] width 52 height 52
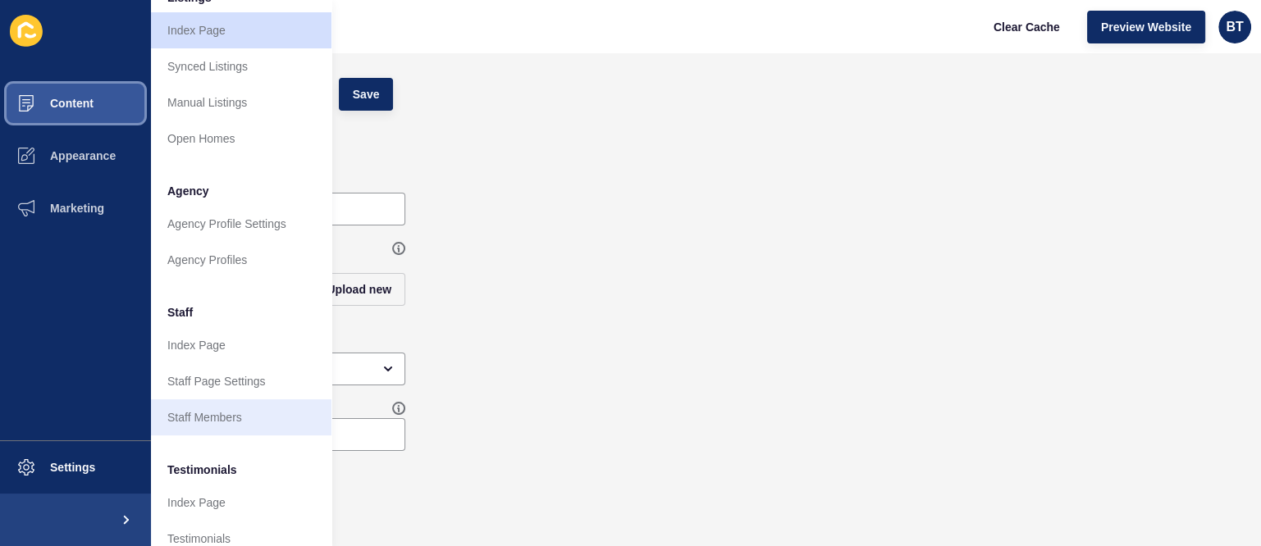
scroll to position [410, 0]
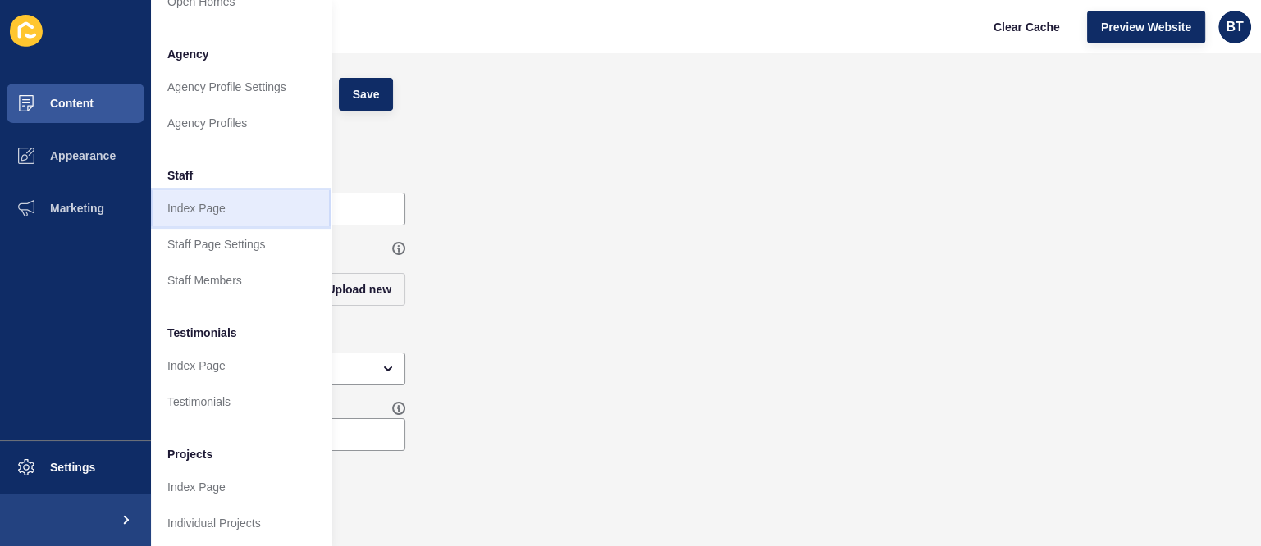
click at [243, 210] on link "Index Page" at bounding box center [241, 208] width 180 height 36
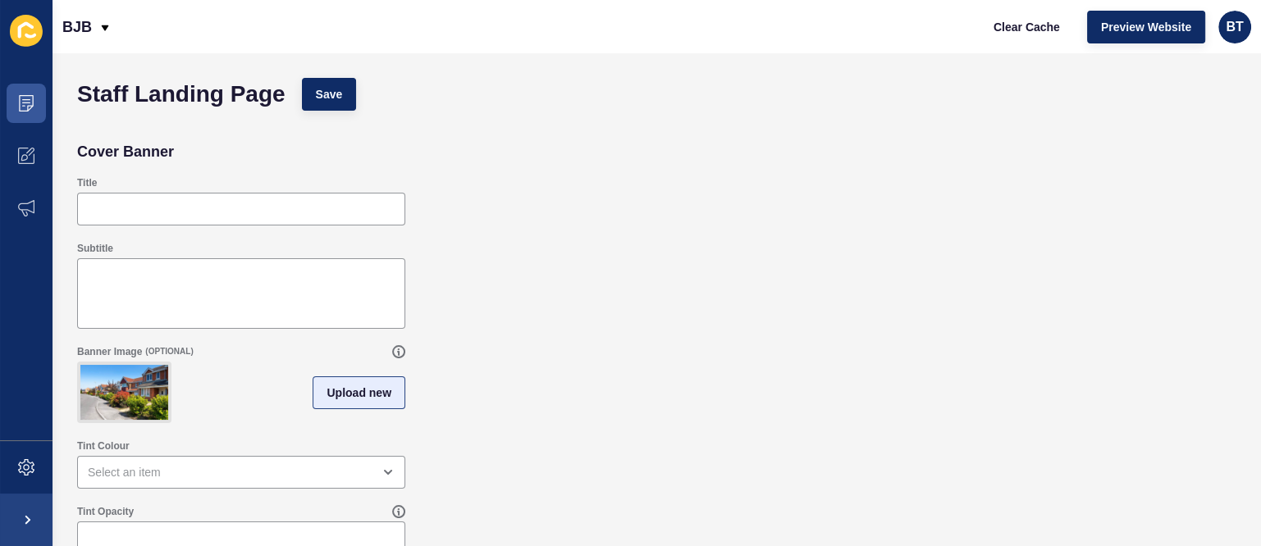
scroll to position [225, 0]
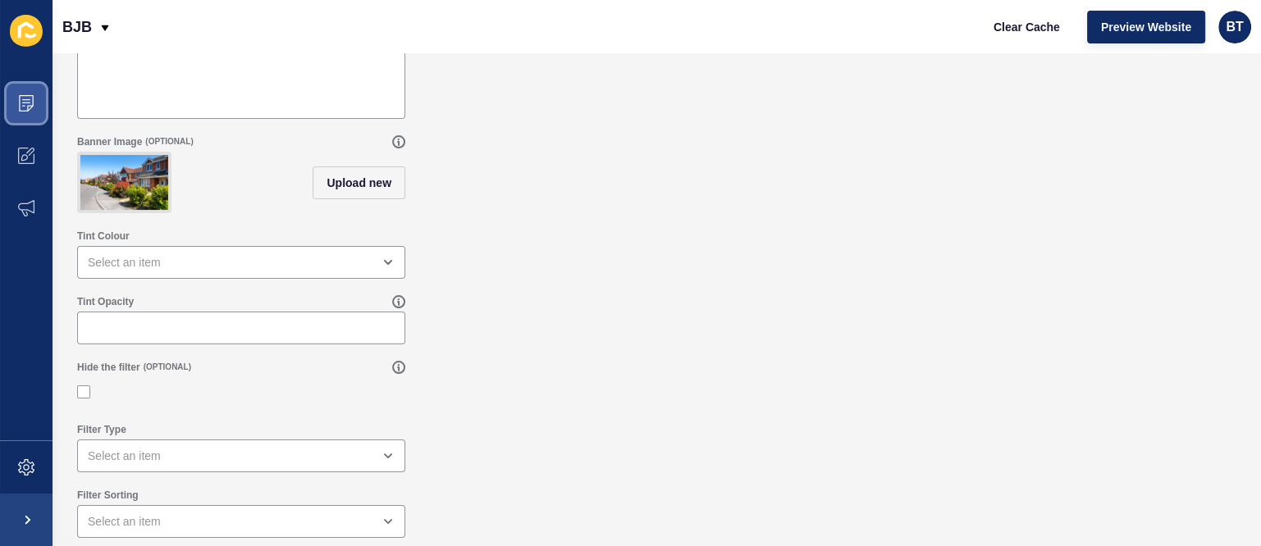
click at [20, 103] on icon at bounding box center [26, 103] width 16 height 16
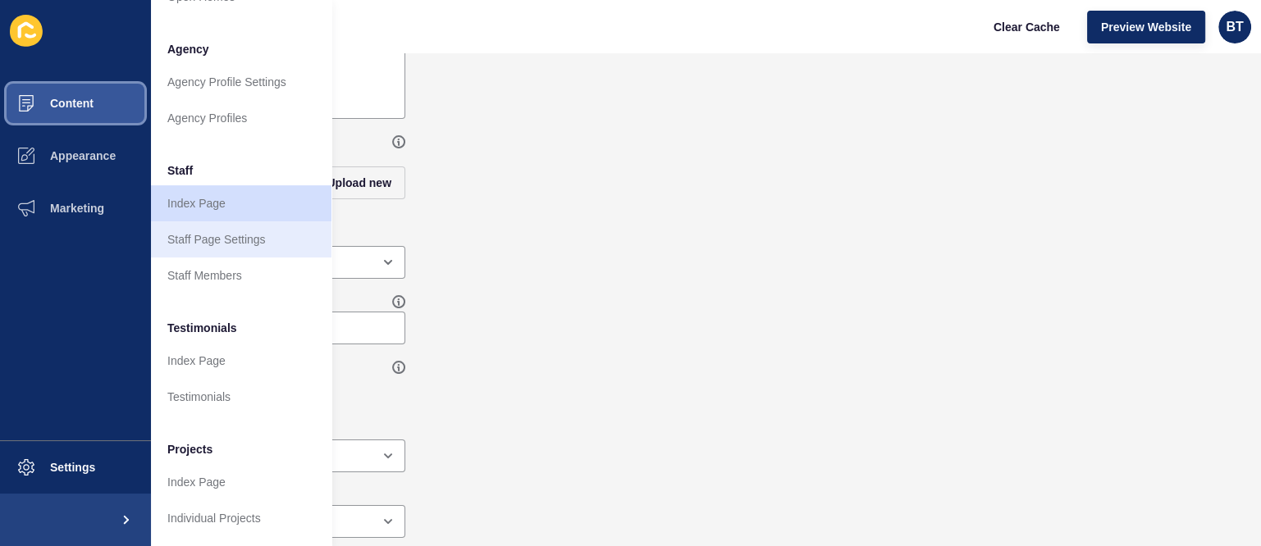
scroll to position [430, 0]
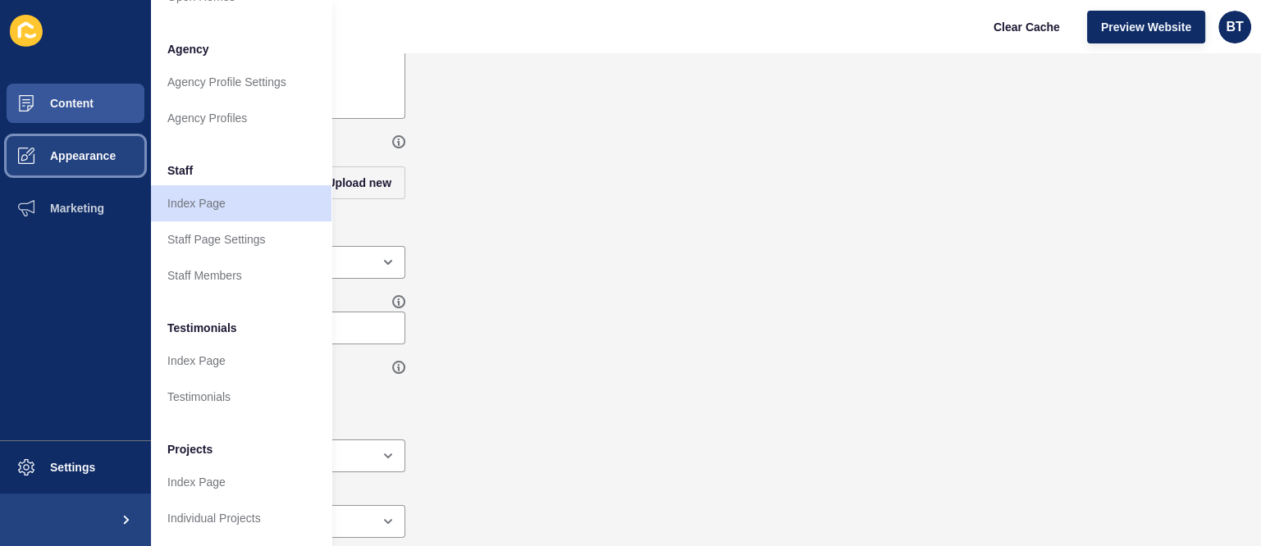
click at [43, 157] on span "Appearance" at bounding box center [57, 155] width 118 height 13
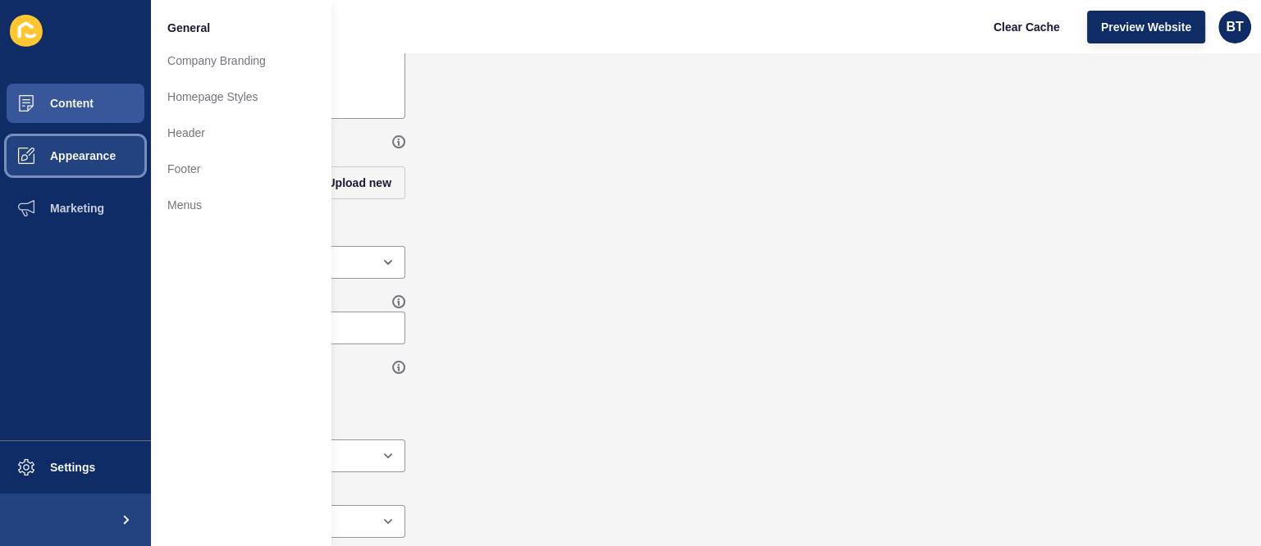
scroll to position [0, 0]
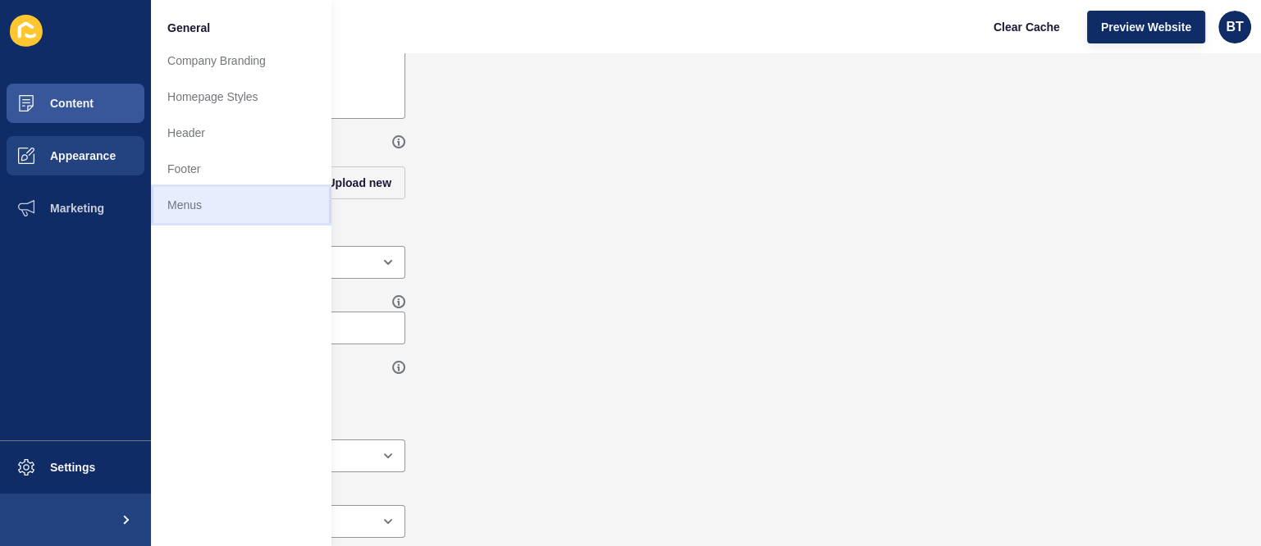
click at [240, 196] on link "Menus" at bounding box center [241, 205] width 180 height 36
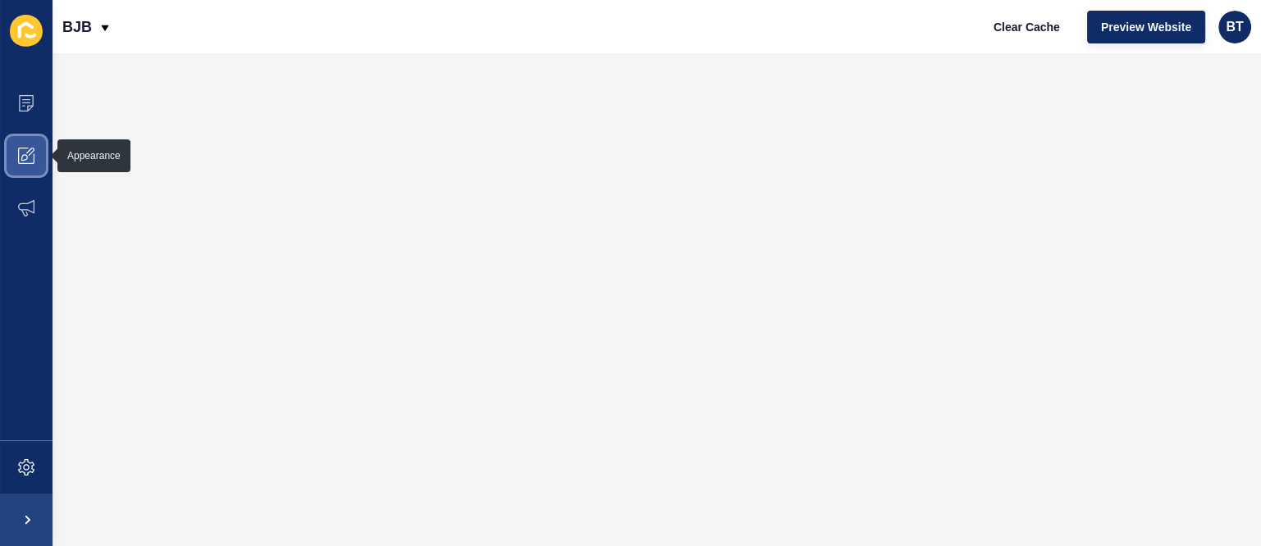
click at [12, 167] on span at bounding box center [26, 156] width 52 height 52
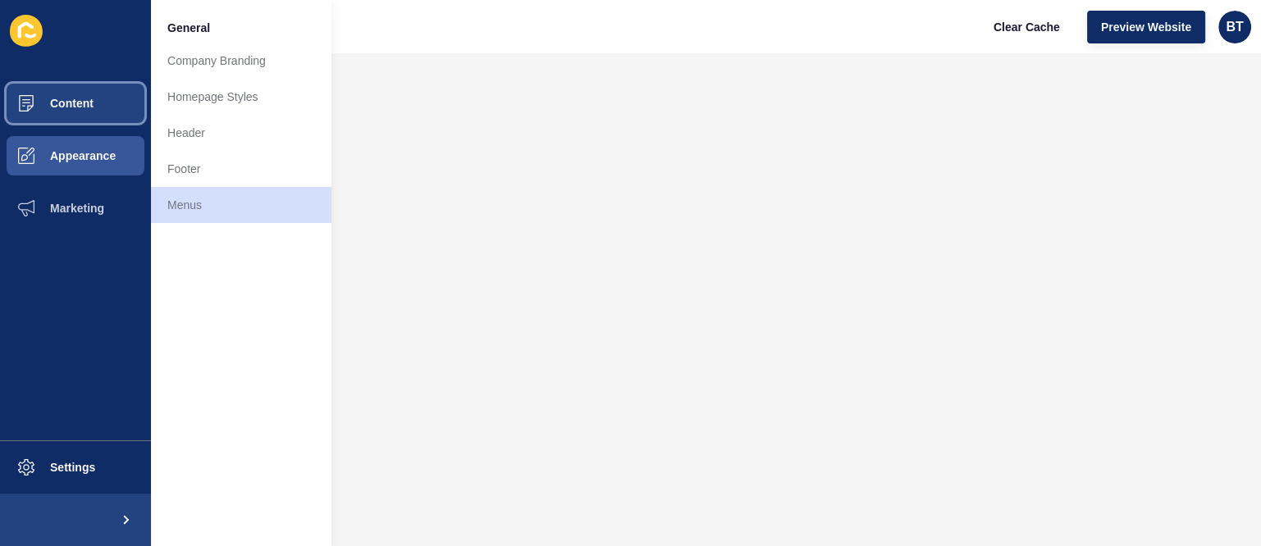
click at [52, 103] on span "Content" at bounding box center [46, 103] width 96 height 13
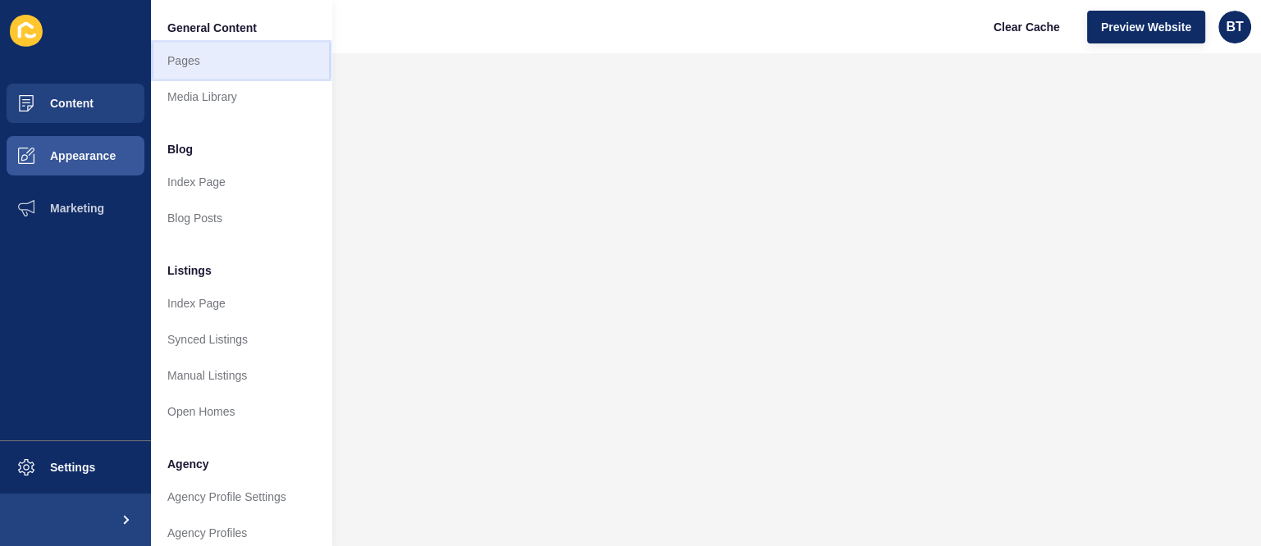
click at [239, 65] on link "Pages" at bounding box center [241, 61] width 180 height 36
